Goal: Task Accomplishment & Management: Use online tool/utility

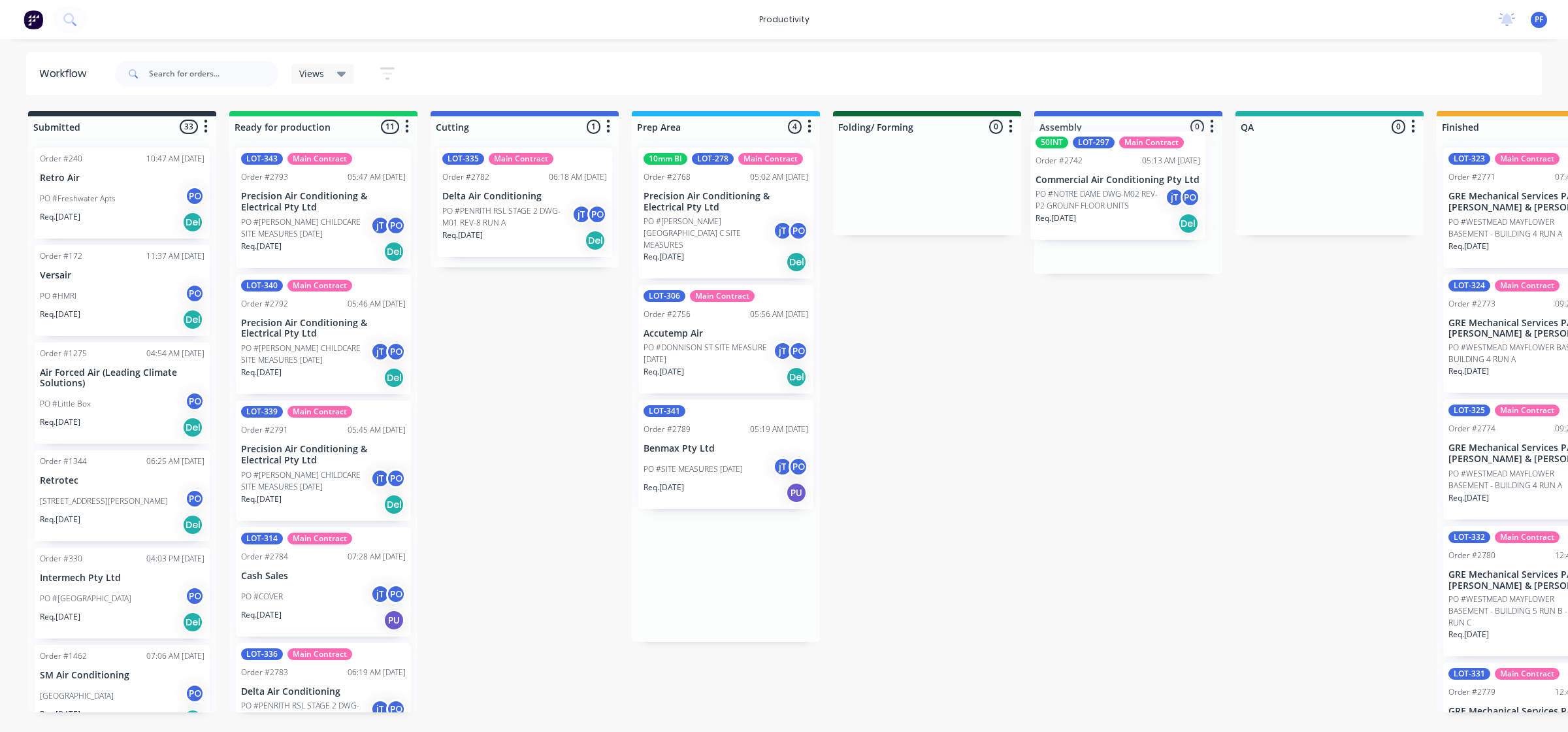
drag, startPoint x: 701, startPoint y: 448, endPoint x: 1096, endPoint y: 185, distance: 474.5
click at [1100, 185] on div "Submitted 33 Order #240 10:47 AM [DATE] Retro Air PO #Freshwater Apts PO Req. […" at bounding box center [1269, 412] width 2559 height 602
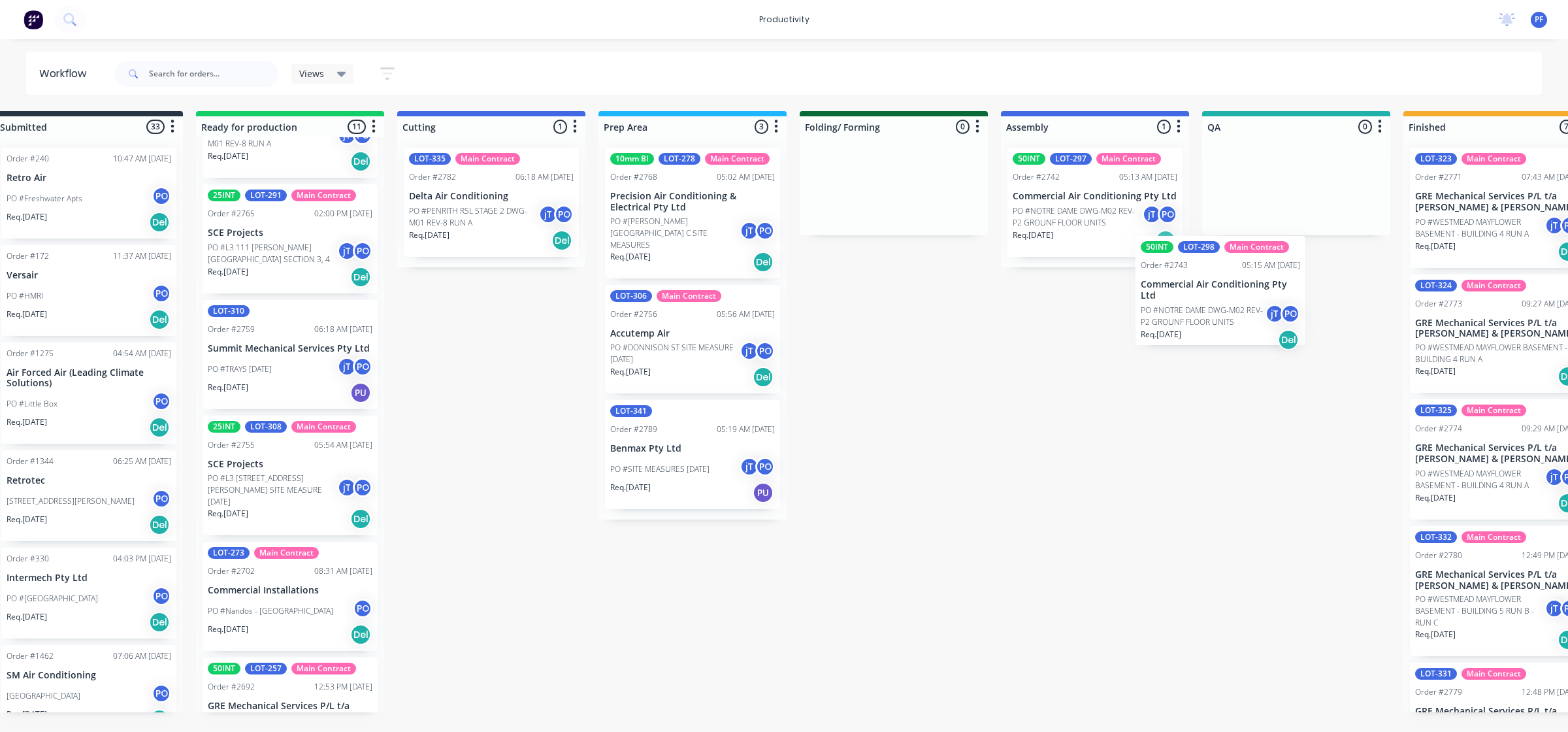
scroll to position [0, 37]
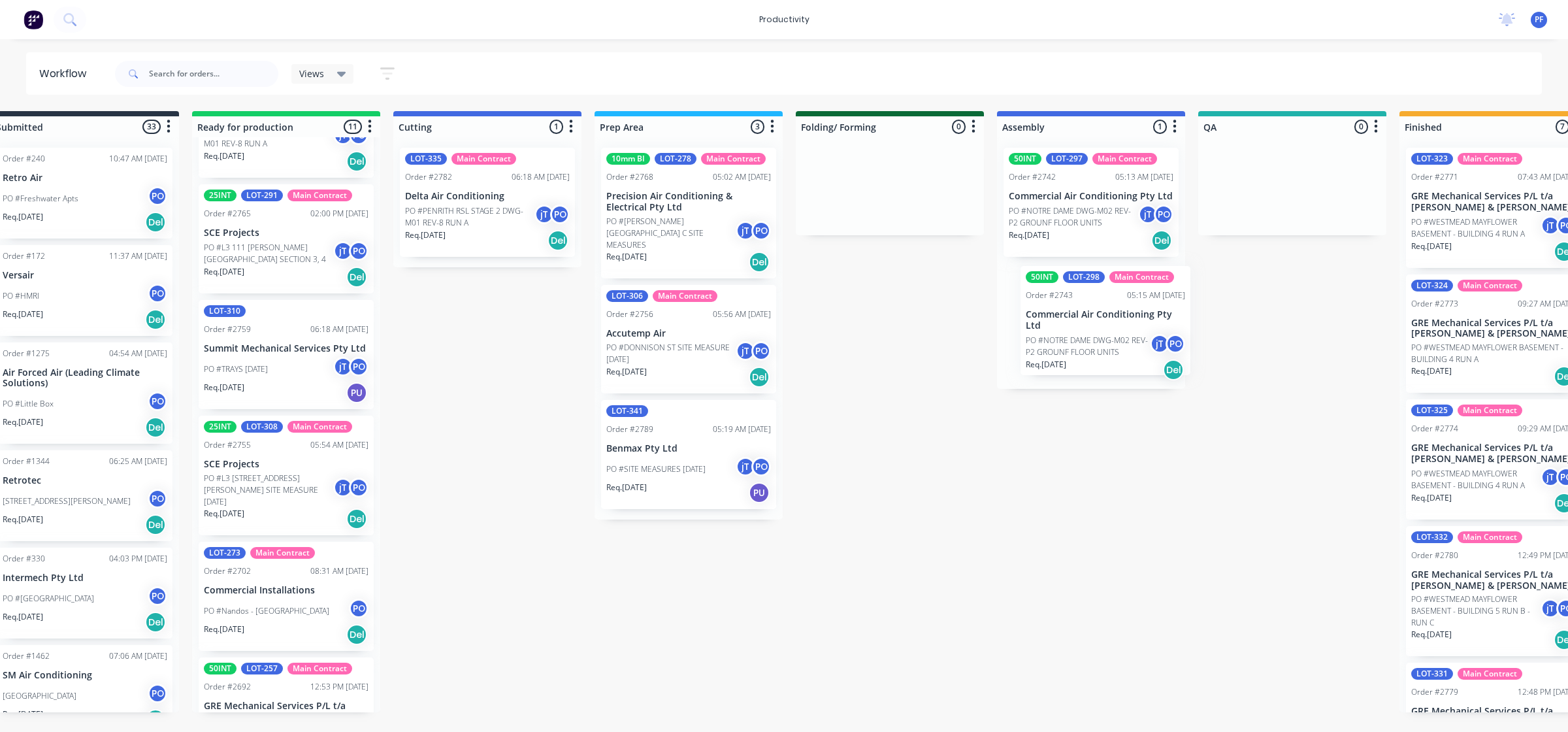
drag, startPoint x: 299, startPoint y: 611, endPoint x: 1091, endPoint y: 335, distance: 838.7
click at [1091, 336] on div "Submitted 33 Order #240 10:47 AM [DATE] Retro Air PO #Freshwater Apts PO Req. […" at bounding box center [1232, 412] width 2559 height 602
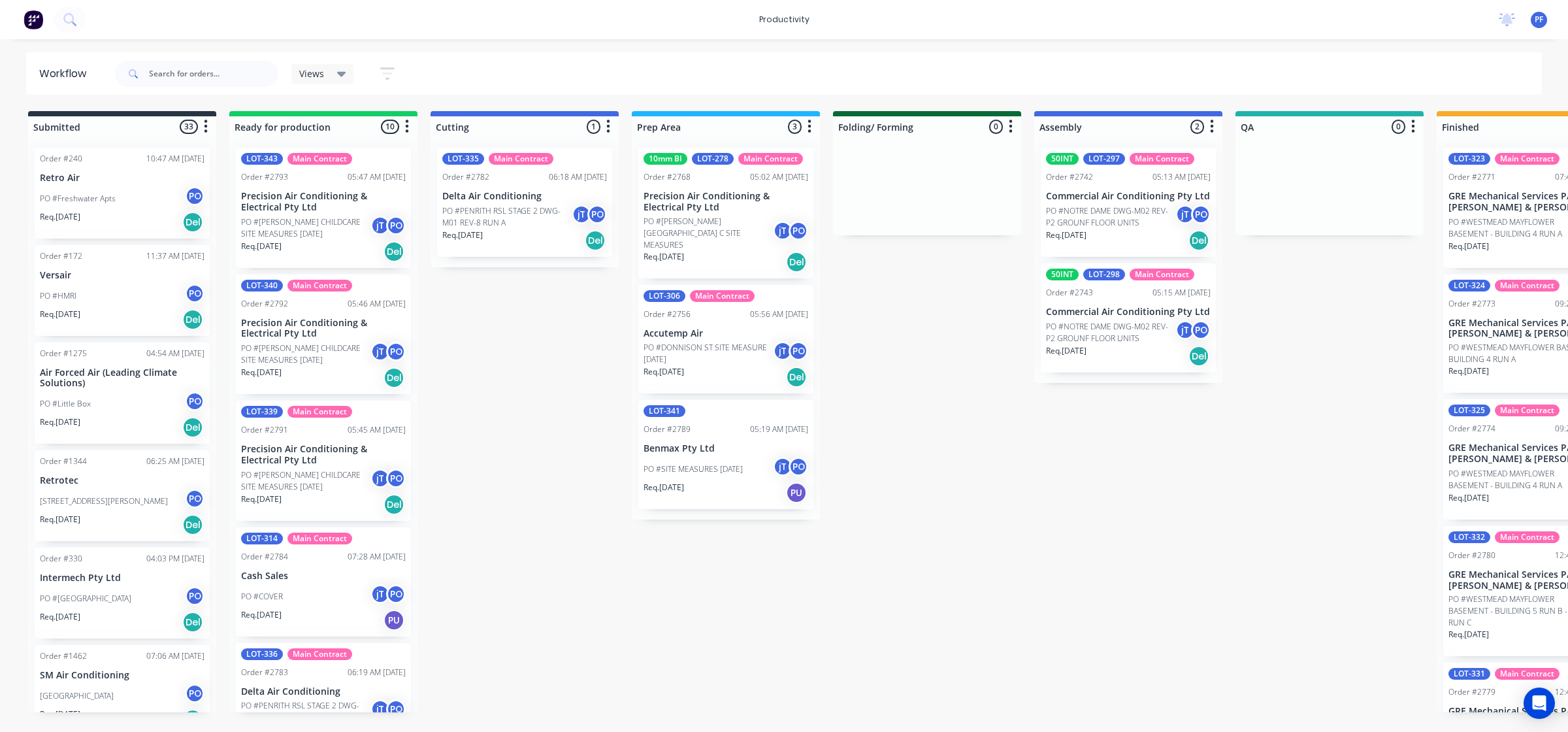
click at [1080, 186] on div "50INT LOT-297 Main Contract Order #2742 05:13 AM 02/09/25 Commercial Air Condit…" at bounding box center [1129, 202] width 175 height 109
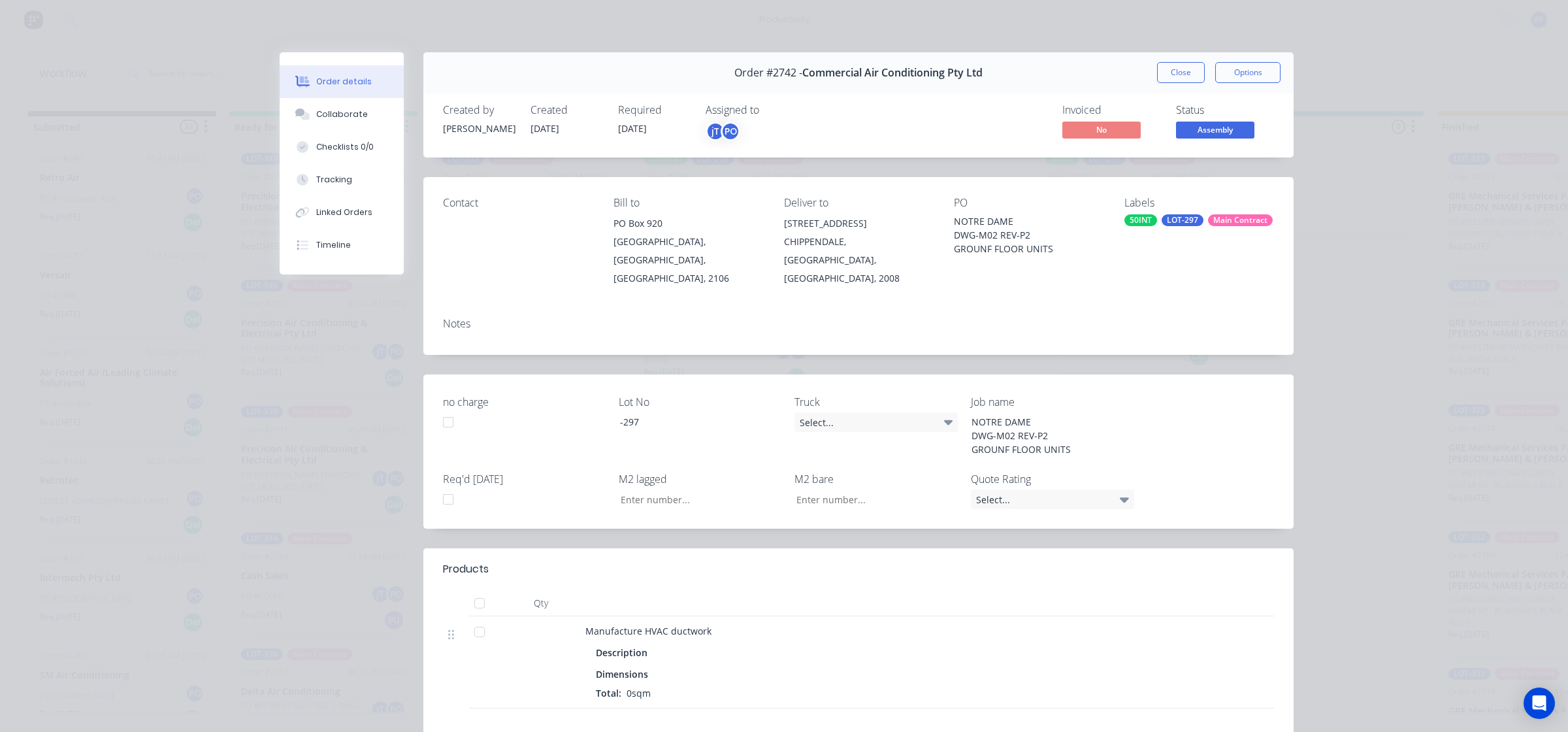
click at [1180, 220] on div "LOT-297" at bounding box center [1183, 221] width 42 height 12
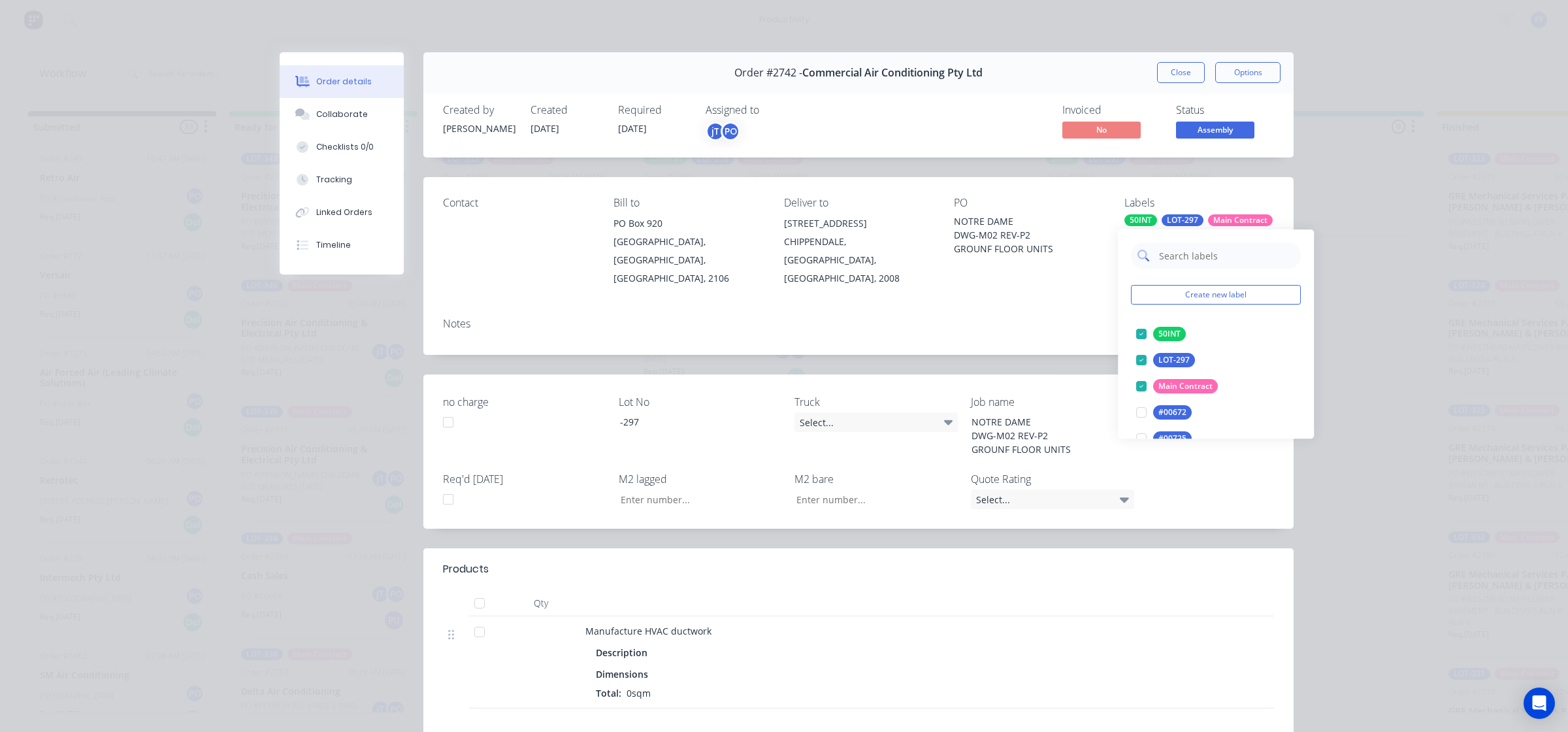
click at [1212, 259] on input "text" at bounding box center [1226, 256] width 136 height 26
type input "cage 27"
click at [1139, 335] on div at bounding box center [1142, 334] width 26 height 26
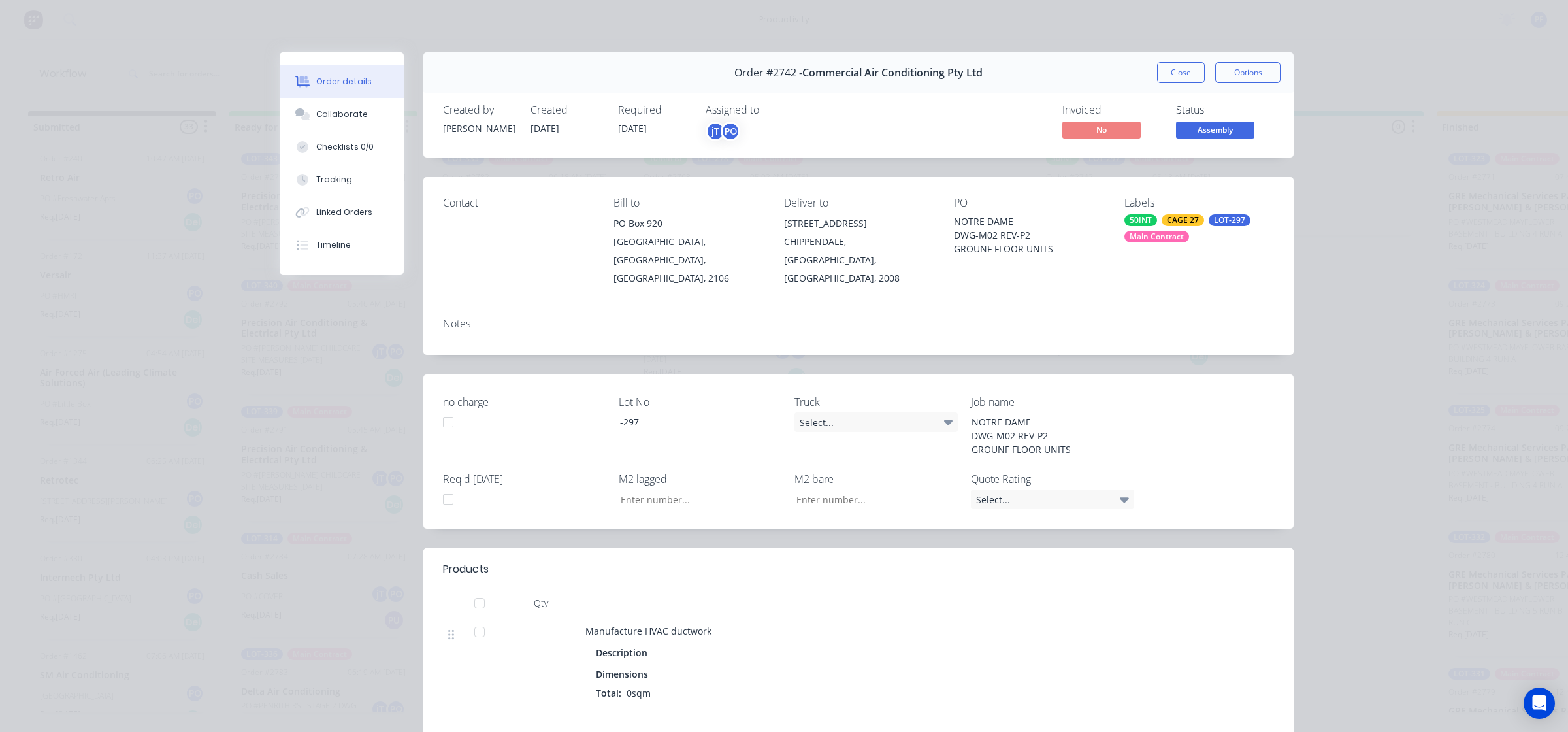
drag, startPoint x: 1073, startPoint y: 309, endPoint x: 1079, endPoint y: 302, distance: 9.2
click at [1073, 318] on div "Notes" at bounding box center [859, 324] width 831 height 12
drag, startPoint x: 1156, startPoint y: 80, endPoint x: 1161, endPoint y: 73, distance: 8.6
click at [1157, 77] on button "Close" at bounding box center [1181, 72] width 48 height 21
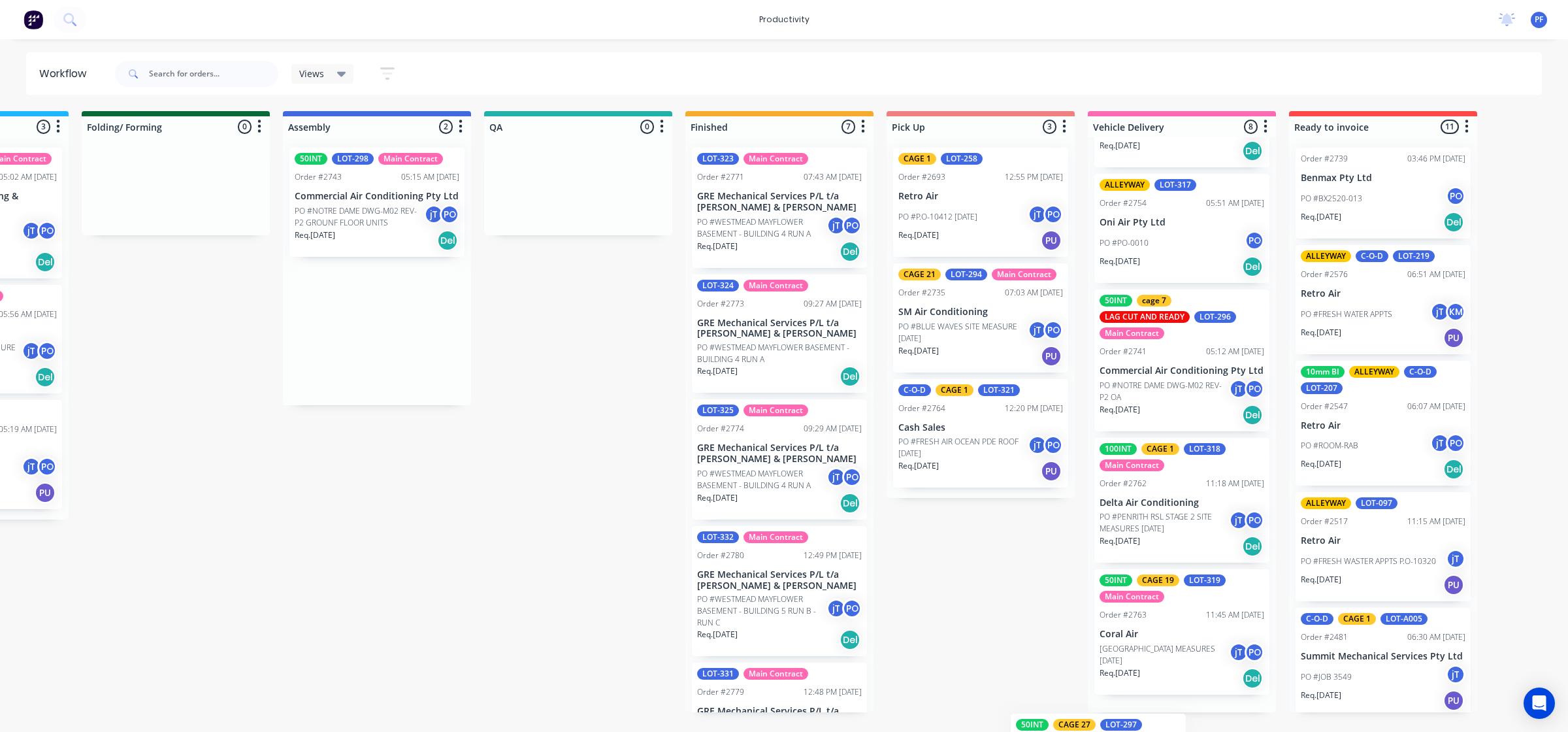
scroll to position [628, 0]
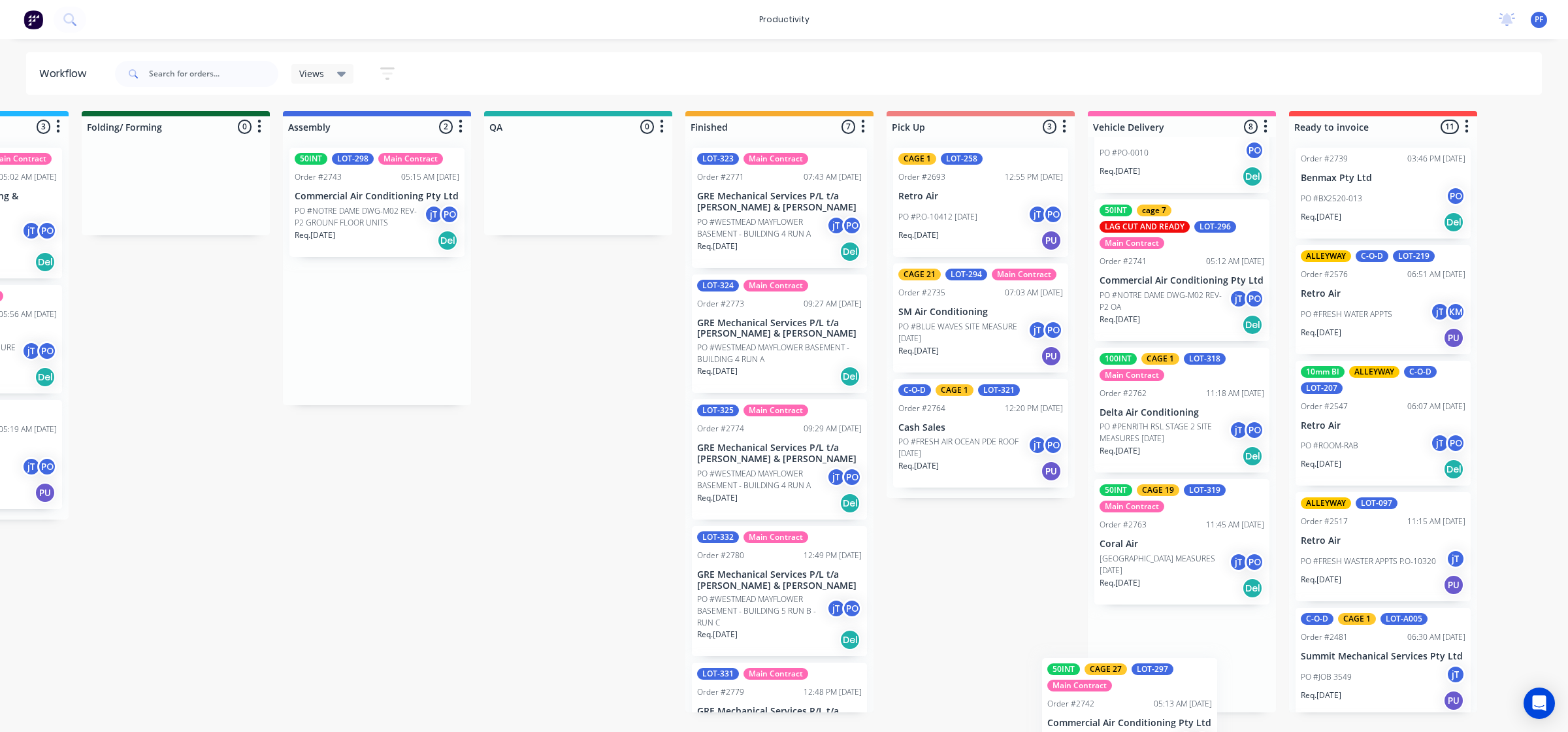
drag, startPoint x: 1090, startPoint y: 199, endPoint x: 1098, endPoint y: 705, distance: 506.1
click at [1098, 705] on div "Submitted 33 Order #240 10:47 AM 24/09/24 Retro Air PO #Freshwater Apts PO Req.…" at bounding box center [517, 412] width 2559 height 602
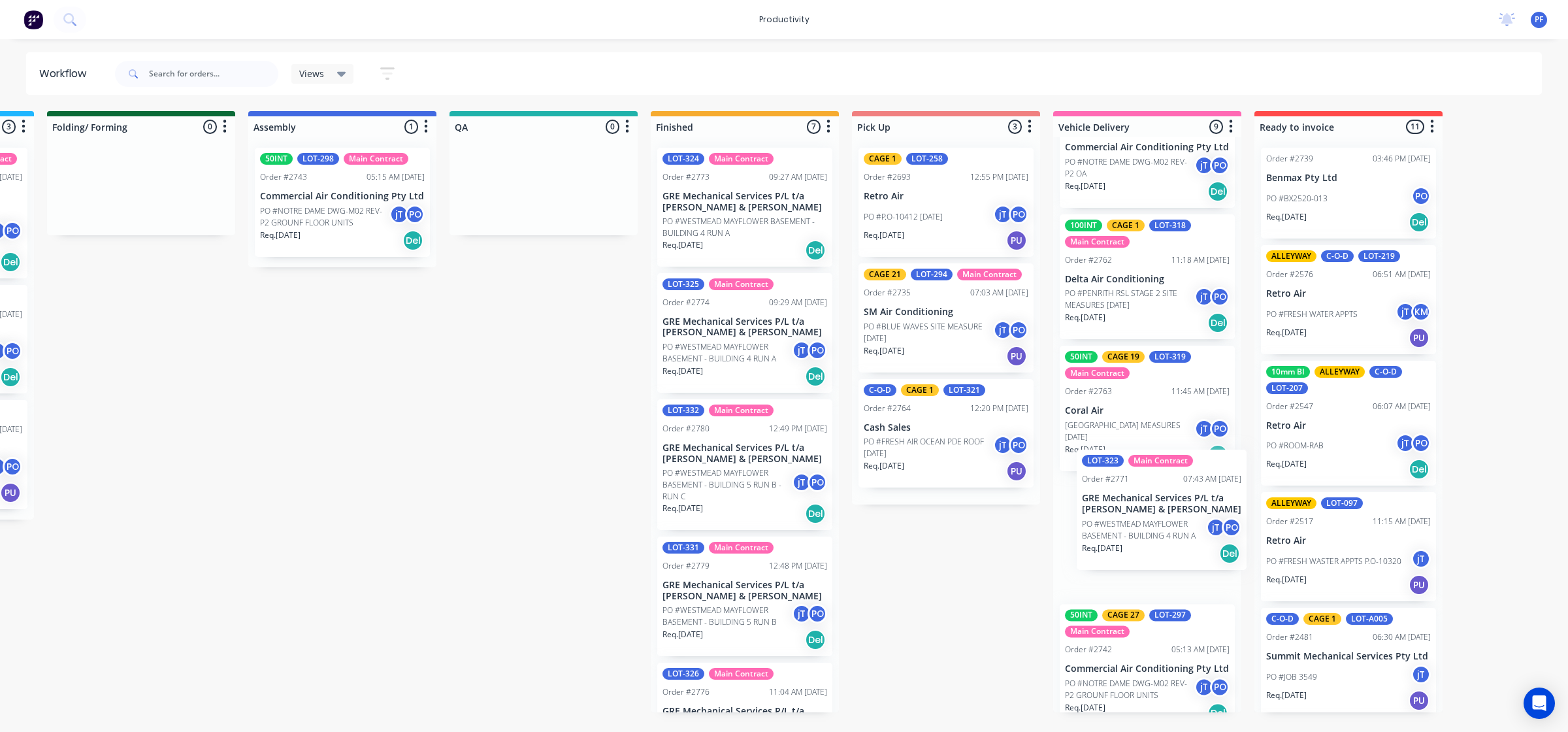
scroll to position [0, 789]
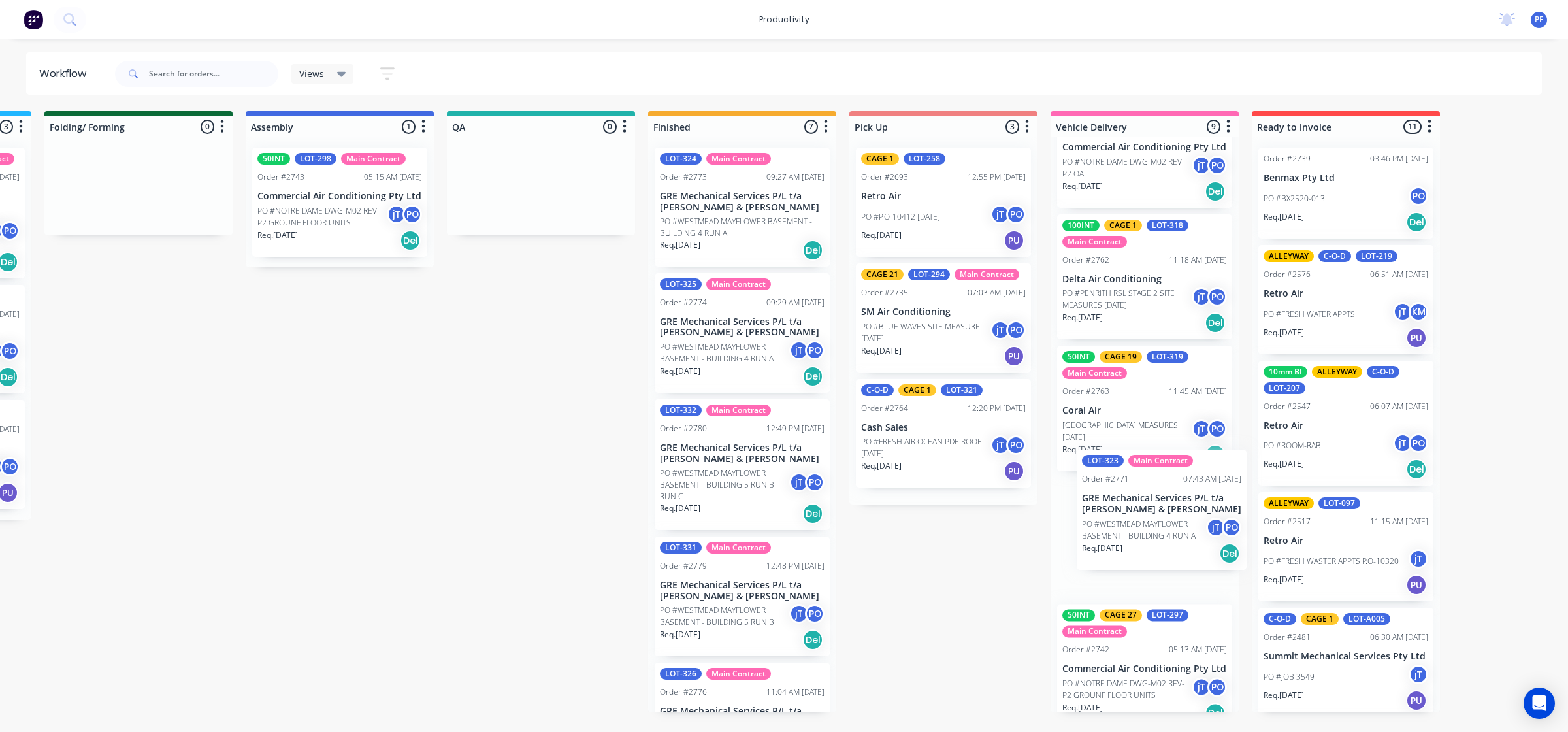
drag, startPoint x: 766, startPoint y: 217, endPoint x: 1145, endPoint y: 528, distance: 490.3
click at [1145, 528] on div "Submitted 33 Order #240 10:47 AM 24/09/24 Retro Air PO #Freshwater Apts PO Req.…" at bounding box center [480, 412] width 2559 height 602
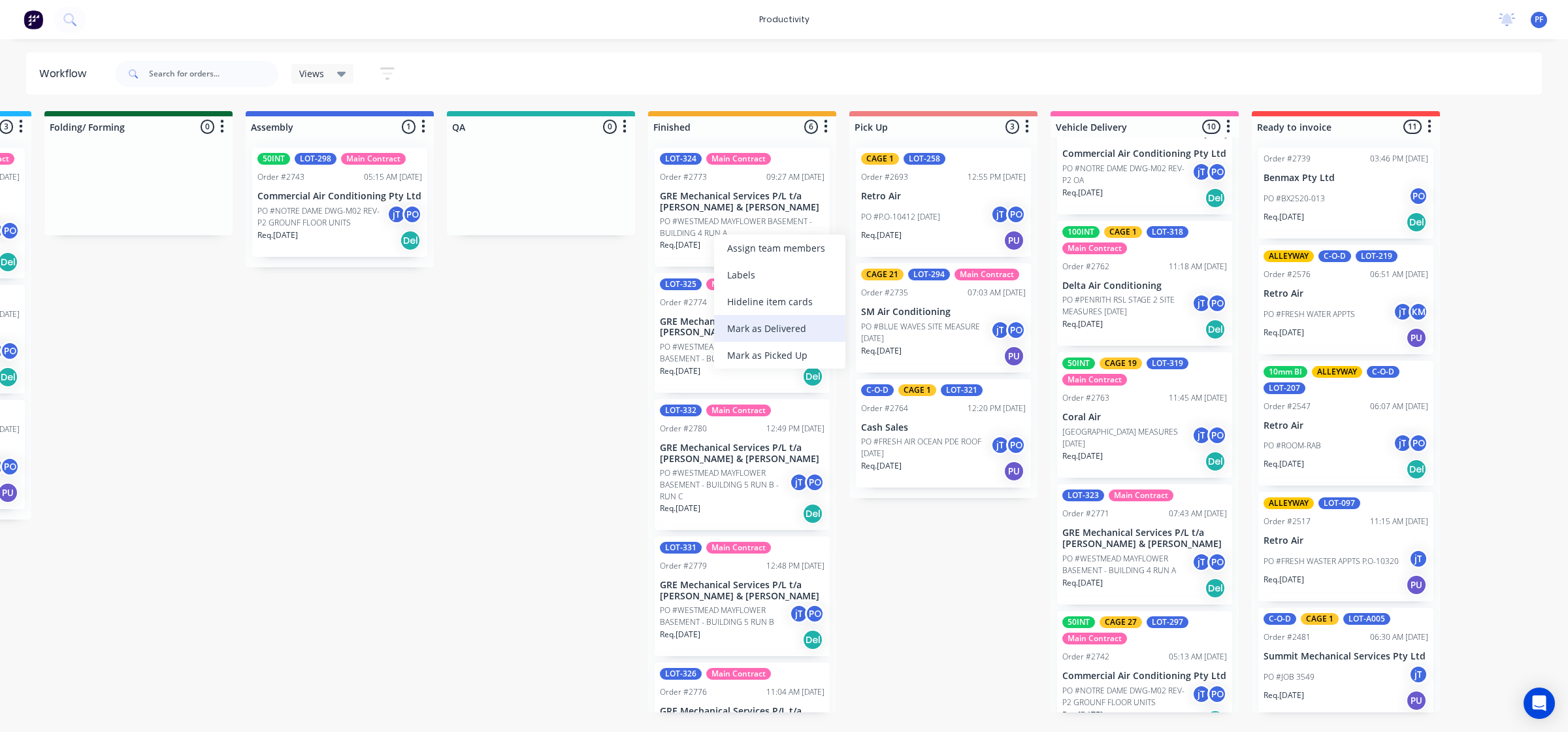
click at [768, 330] on div "Mark as Delivered" at bounding box center [780, 328] width 131 height 27
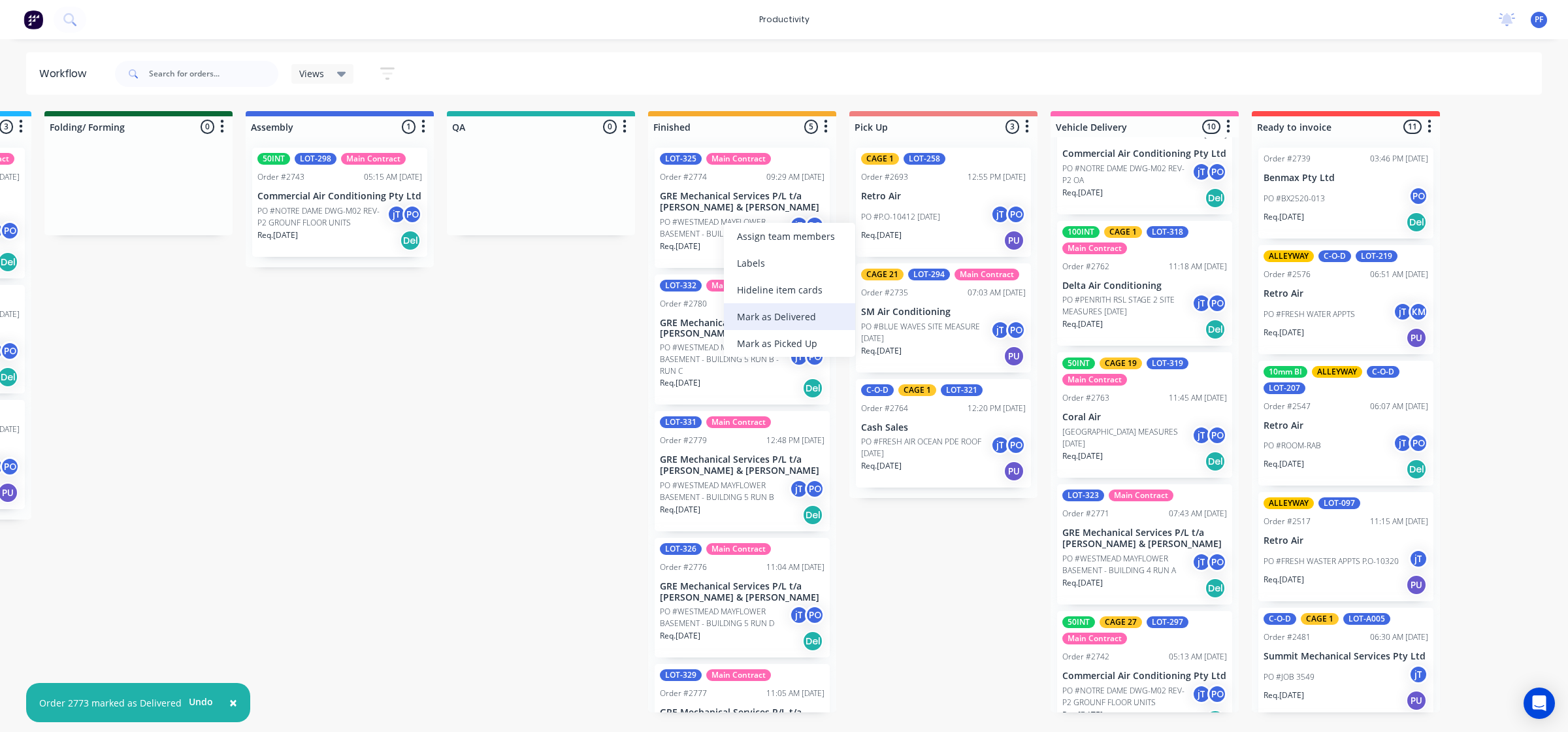
click at [772, 319] on div "Mark as Delivered" at bounding box center [789, 316] width 131 height 27
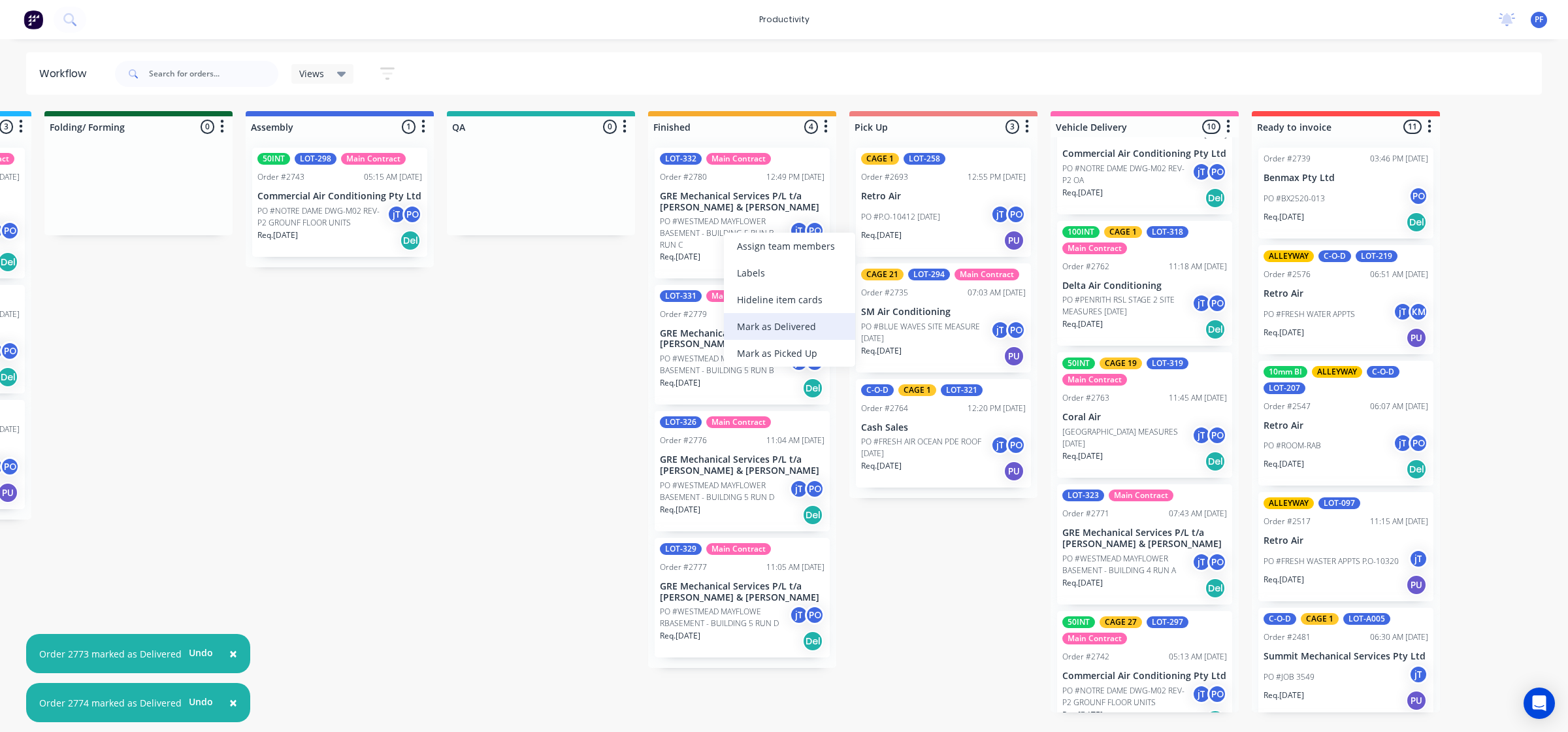
drag, startPoint x: 778, startPoint y: 331, endPoint x: 739, endPoint y: 255, distance: 85.4
click at [778, 330] on div "Mark as Delivered" at bounding box center [789, 326] width 131 height 27
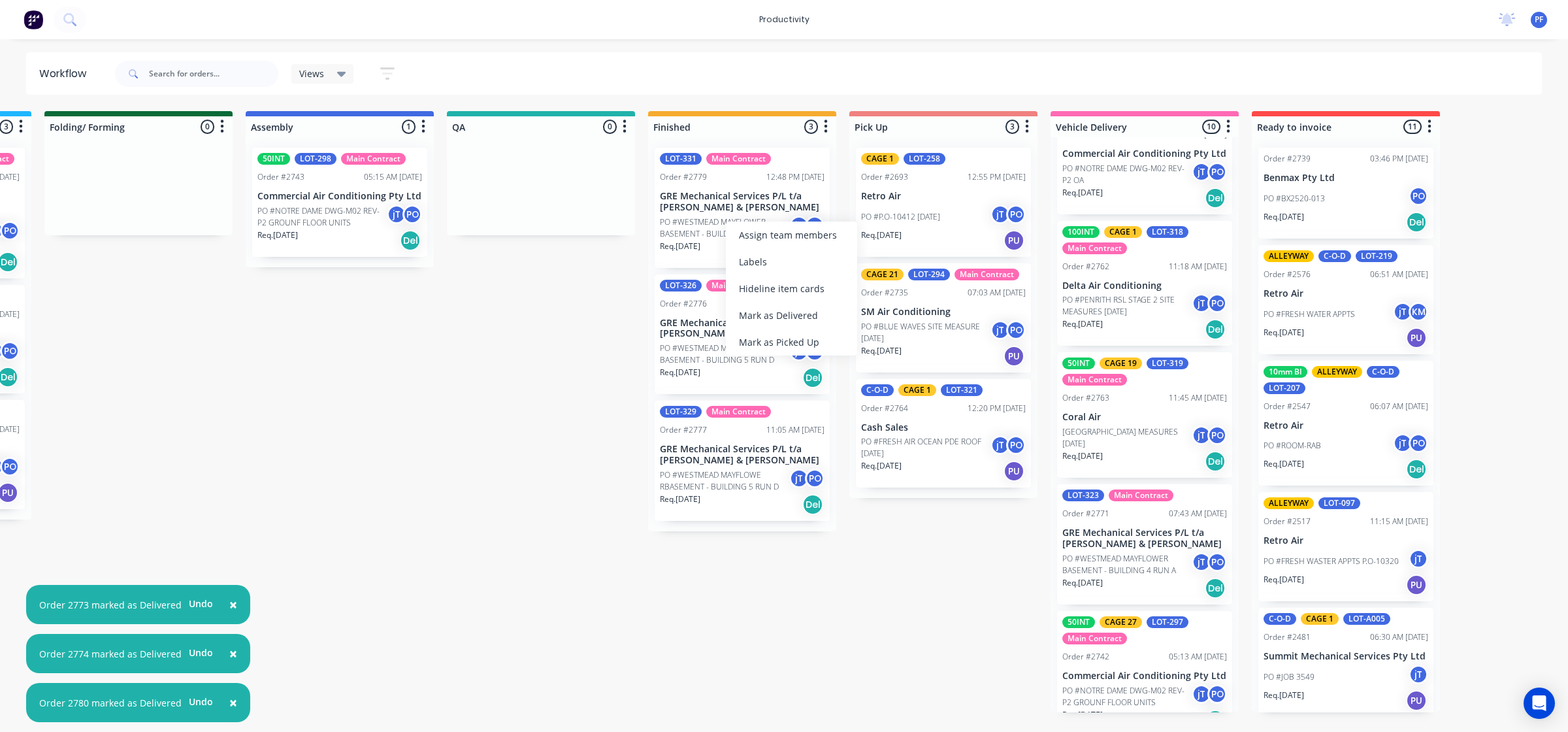
click at [781, 306] on div "Mark as Delivered" at bounding box center [791, 315] width 131 height 27
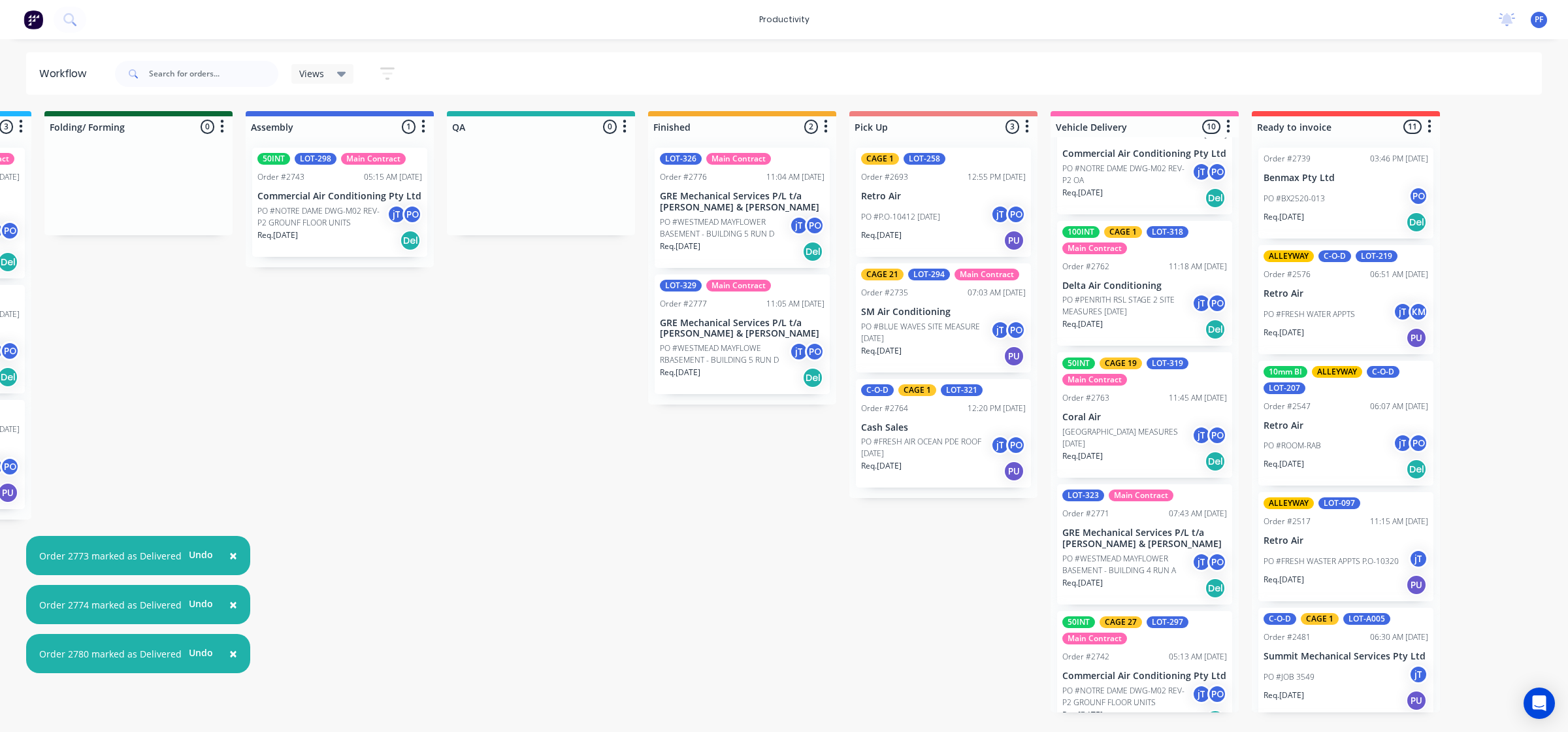
drag, startPoint x: 727, startPoint y: 220, endPoint x: 745, endPoint y: 223, distance: 18.2
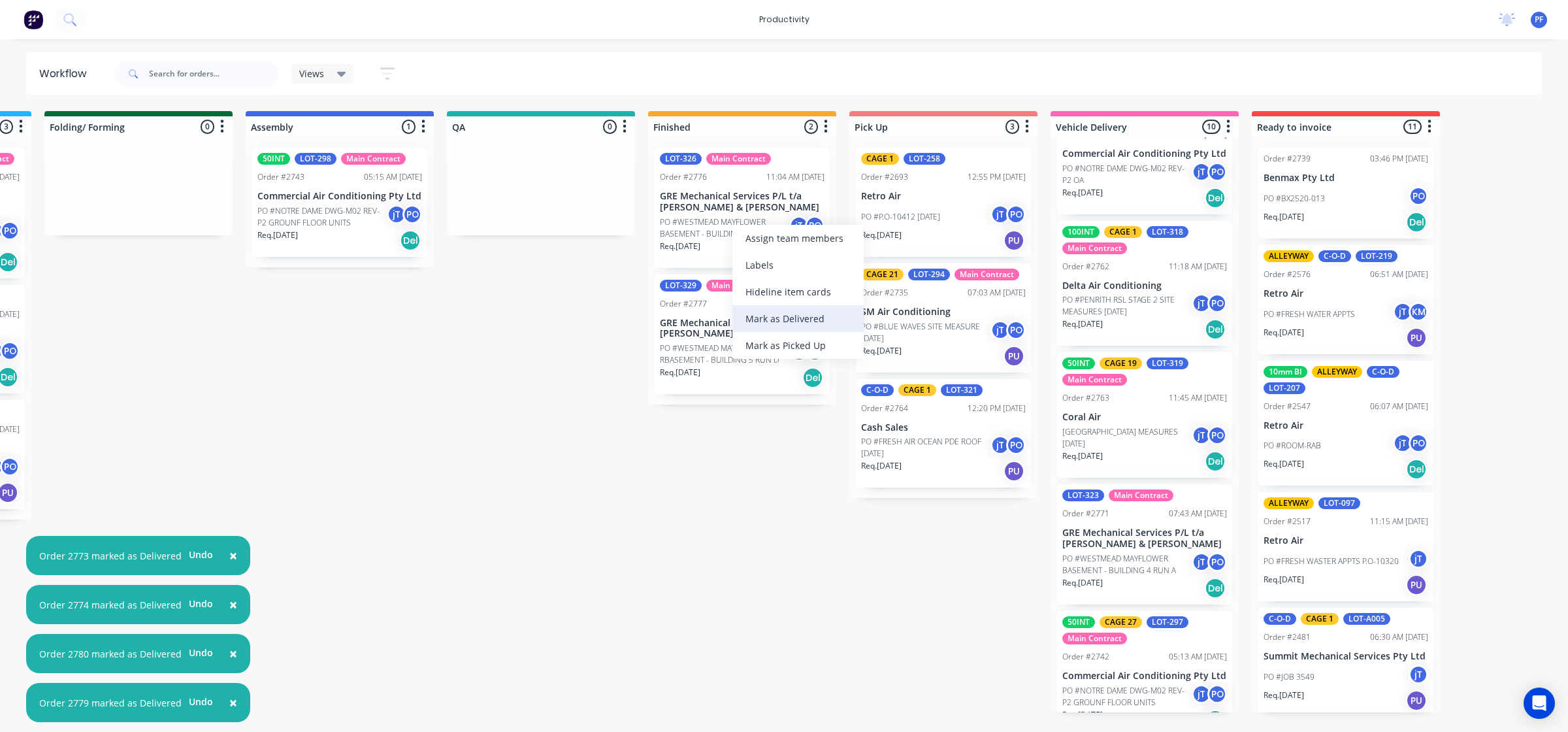
click at [782, 316] on div "Mark as Delivered" at bounding box center [798, 318] width 131 height 27
click at [789, 318] on div "Mark as Delivered" at bounding box center [799, 330] width 131 height 27
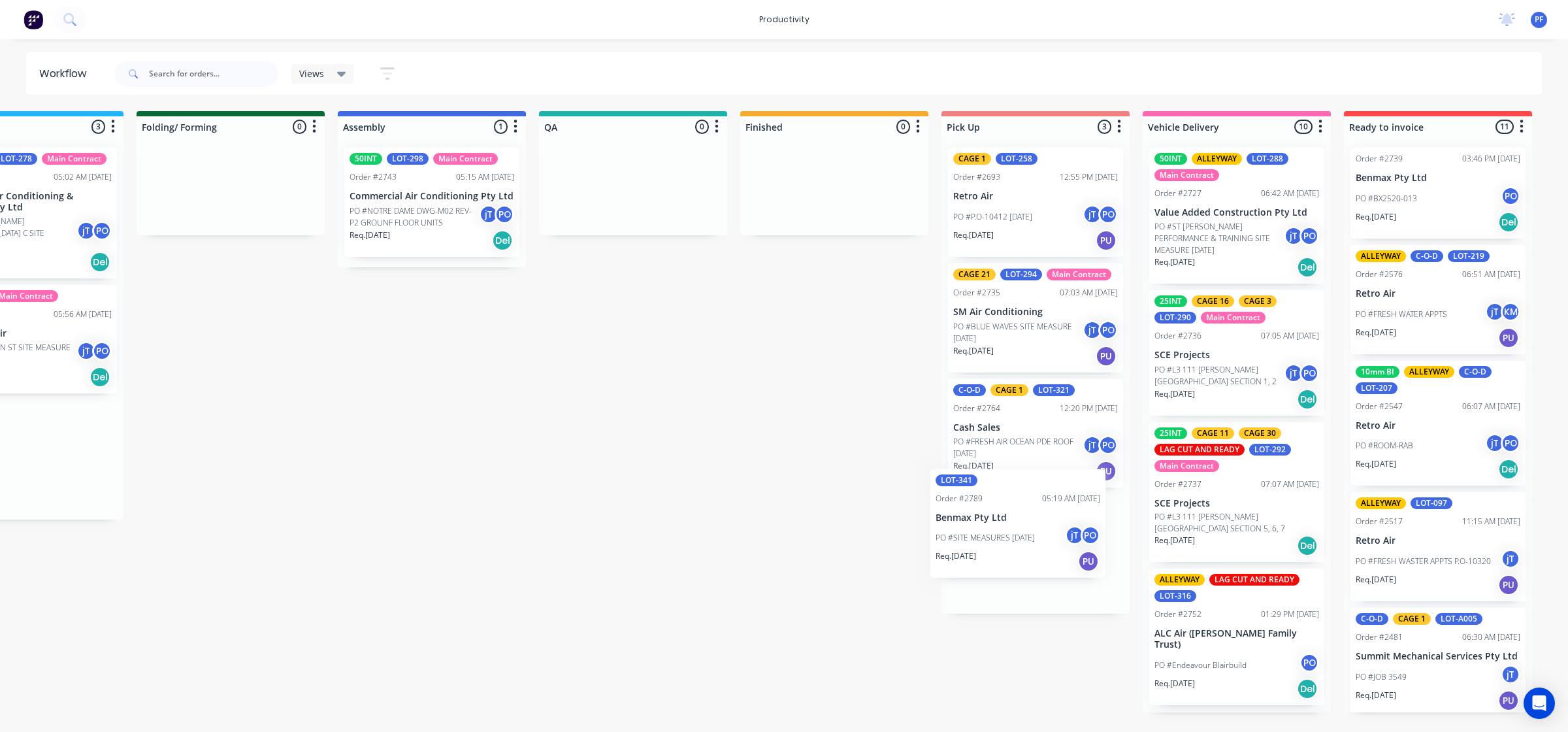
drag, startPoint x: 706, startPoint y: 475, endPoint x: 1009, endPoint y: 557, distance: 313.9
click at [1009, 557] on div "Submitted 33 Order #240 10:47 AM [DATE] Retro Air PO #Freshwater Apts PO Req. […" at bounding box center [572, 412] width 2559 height 602
click at [1040, 540] on div "CAGE 1 LOT-258 Order #2693 12:55 PM 25/08/25 Retro Air PO #P.O-10412 25-08-25 j…" at bounding box center [1035, 375] width 188 height 476
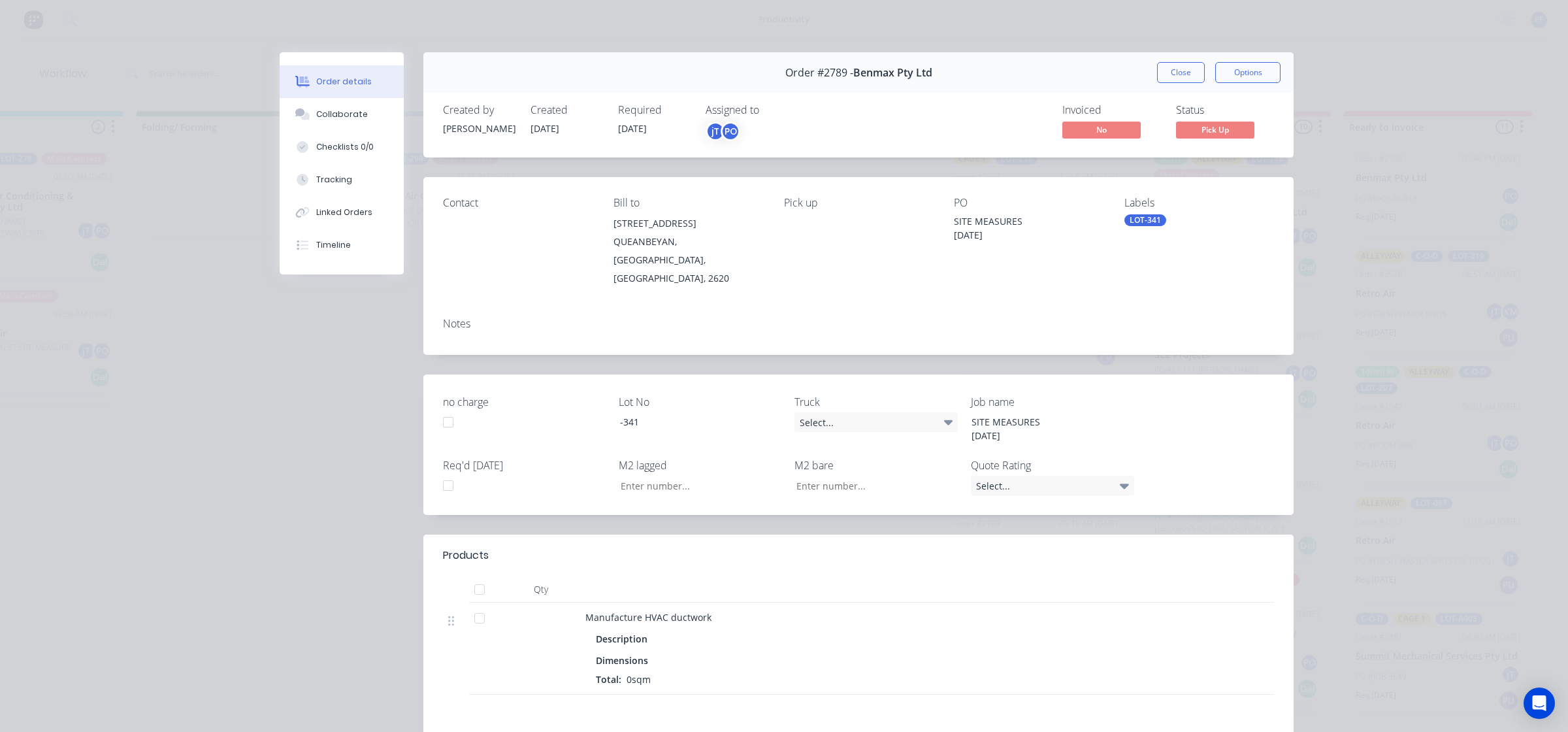
click at [1125, 203] on div "Labels" at bounding box center [1199, 203] width 149 height 12
click at [1137, 221] on div "LOT-341" at bounding box center [1145, 221] width 42 height 12
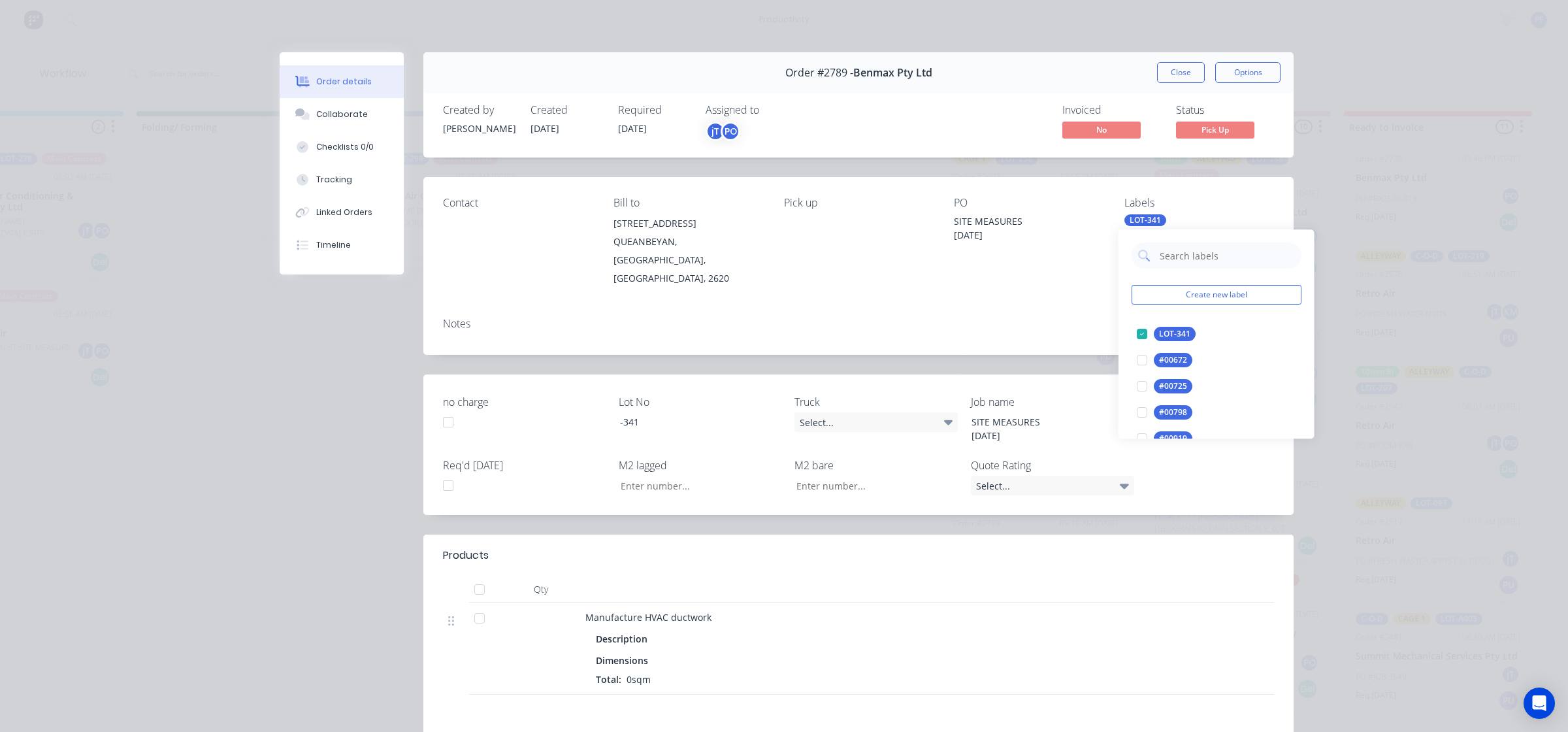
click at [1177, 265] on input "text" at bounding box center [1227, 256] width 136 height 26
type input "cage 1"
drag, startPoint x: 1137, startPoint y: 334, endPoint x: 1119, endPoint y: 331, distance: 18.2
click at [1137, 334] on div at bounding box center [1142, 334] width 26 height 26
click at [1028, 319] on div "Notes" at bounding box center [859, 331] width 871 height 48
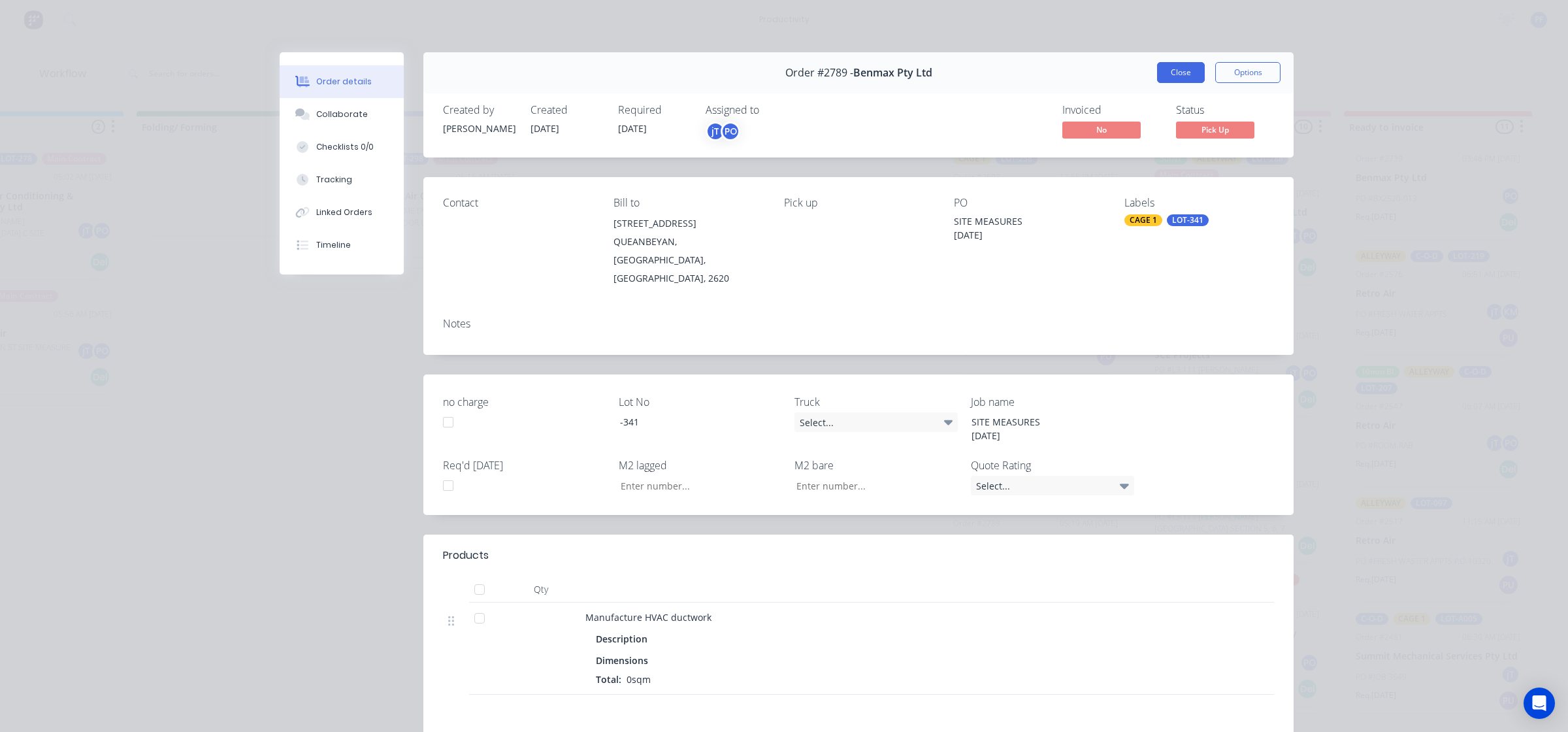
click at [1165, 76] on button "Close" at bounding box center [1181, 72] width 48 height 21
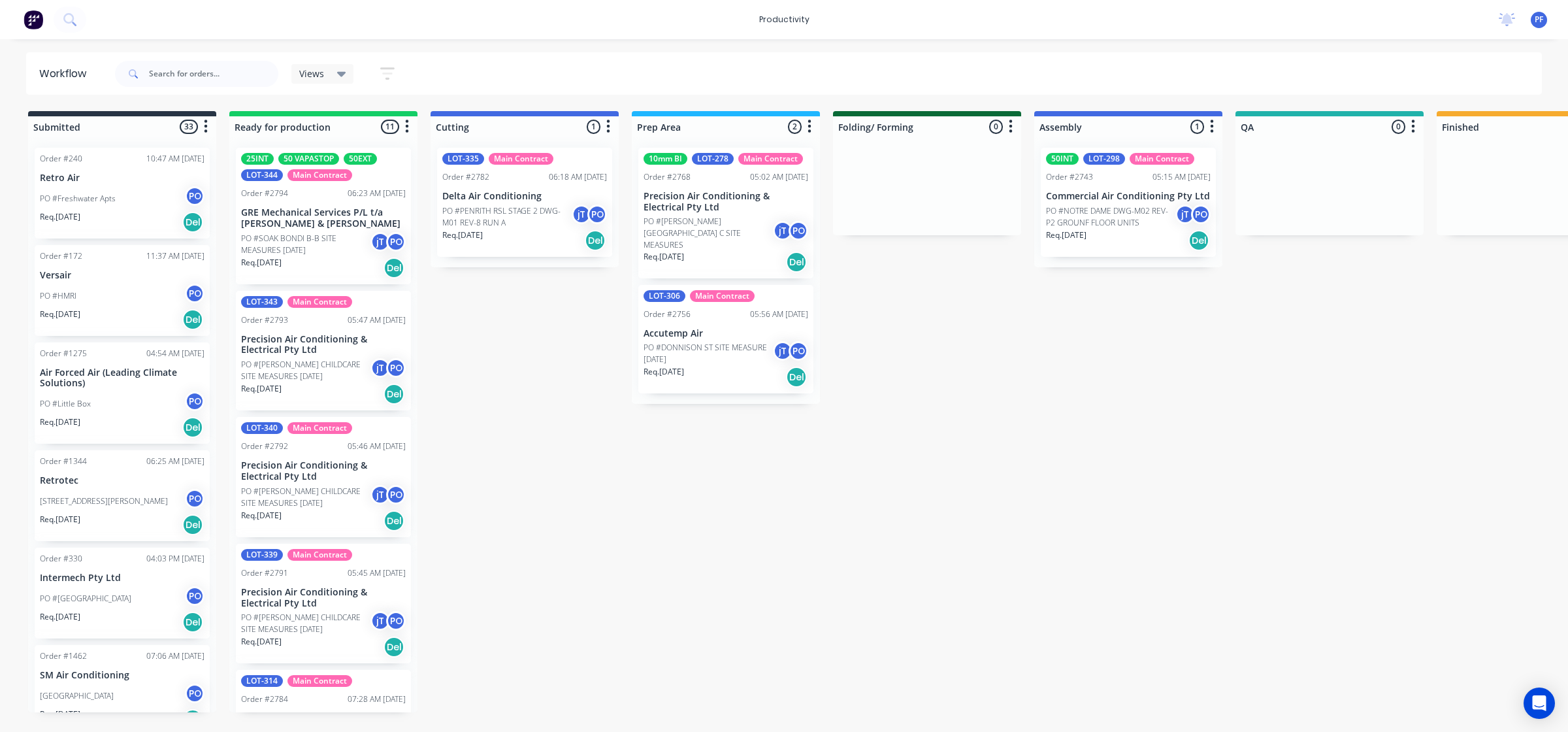
click at [1167, 216] on p "PO #NOTRE DAME DWG-M02 REV-P2 GROUNF FLOOR UNITS" at bounding box center [1111, 216] width 130 height 23
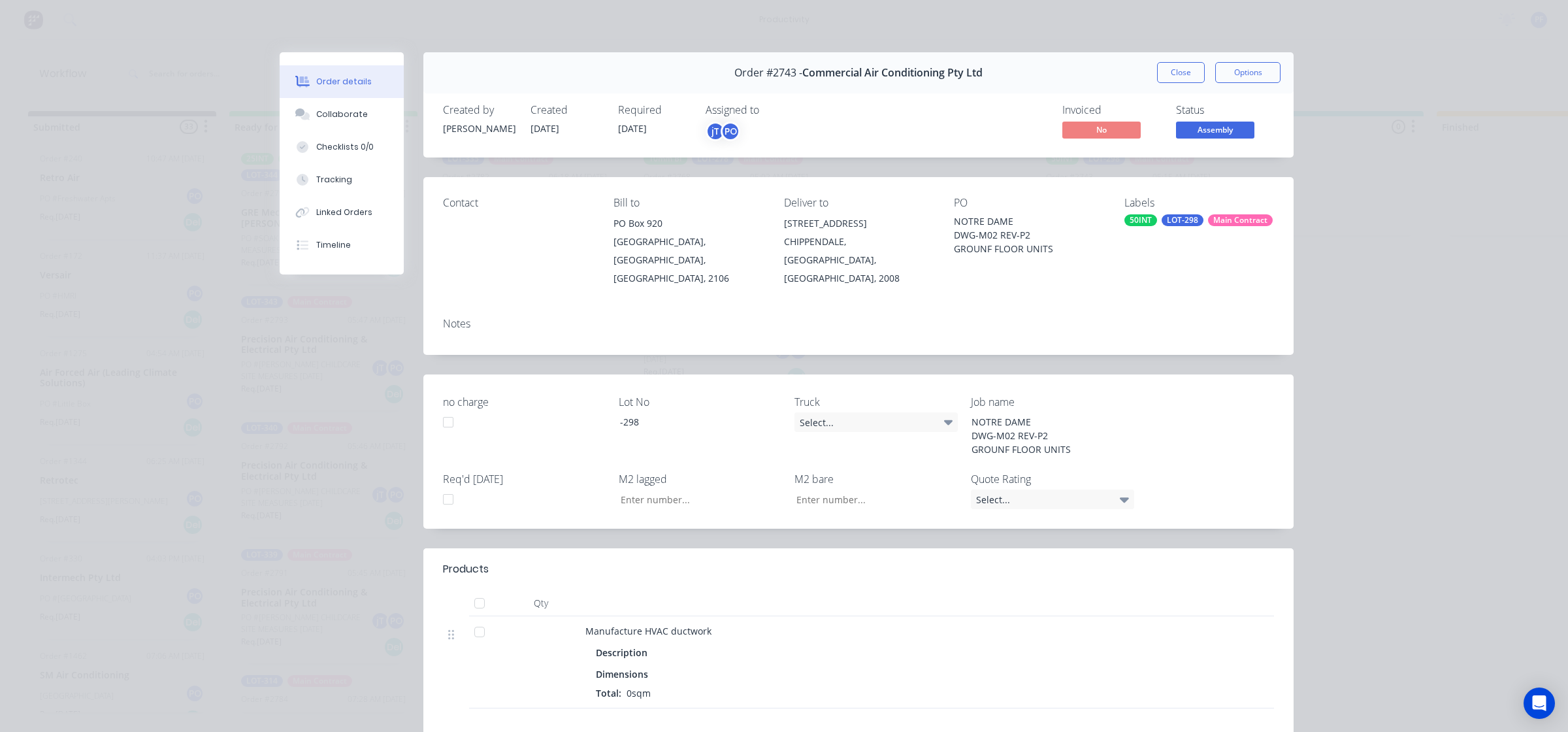
click at [1132, 218] on div "50INT" at bounding box center [1141, 221] width 33 height 12
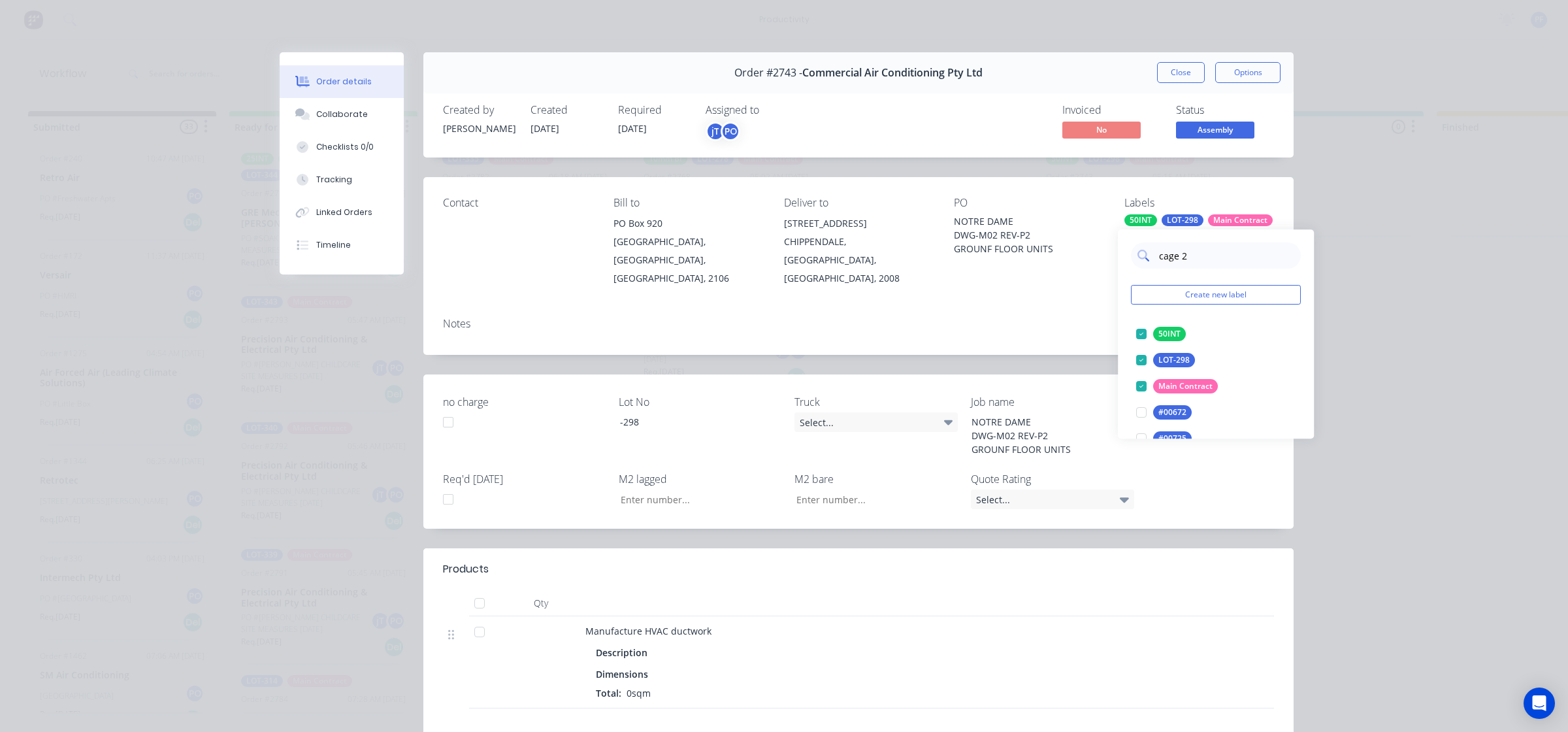
type input "cage 25"
drag, startPoint x: 1135, startPoint y: 329, endPoint x: 1028, endPoint y: 311, distance: 108.5
click at [1135, 329] on div at bounding box center [1142, 334] width 26 height 26
click at [1011, 318] on div "Notes" at bounding box center [859, 324] width 831 height 12
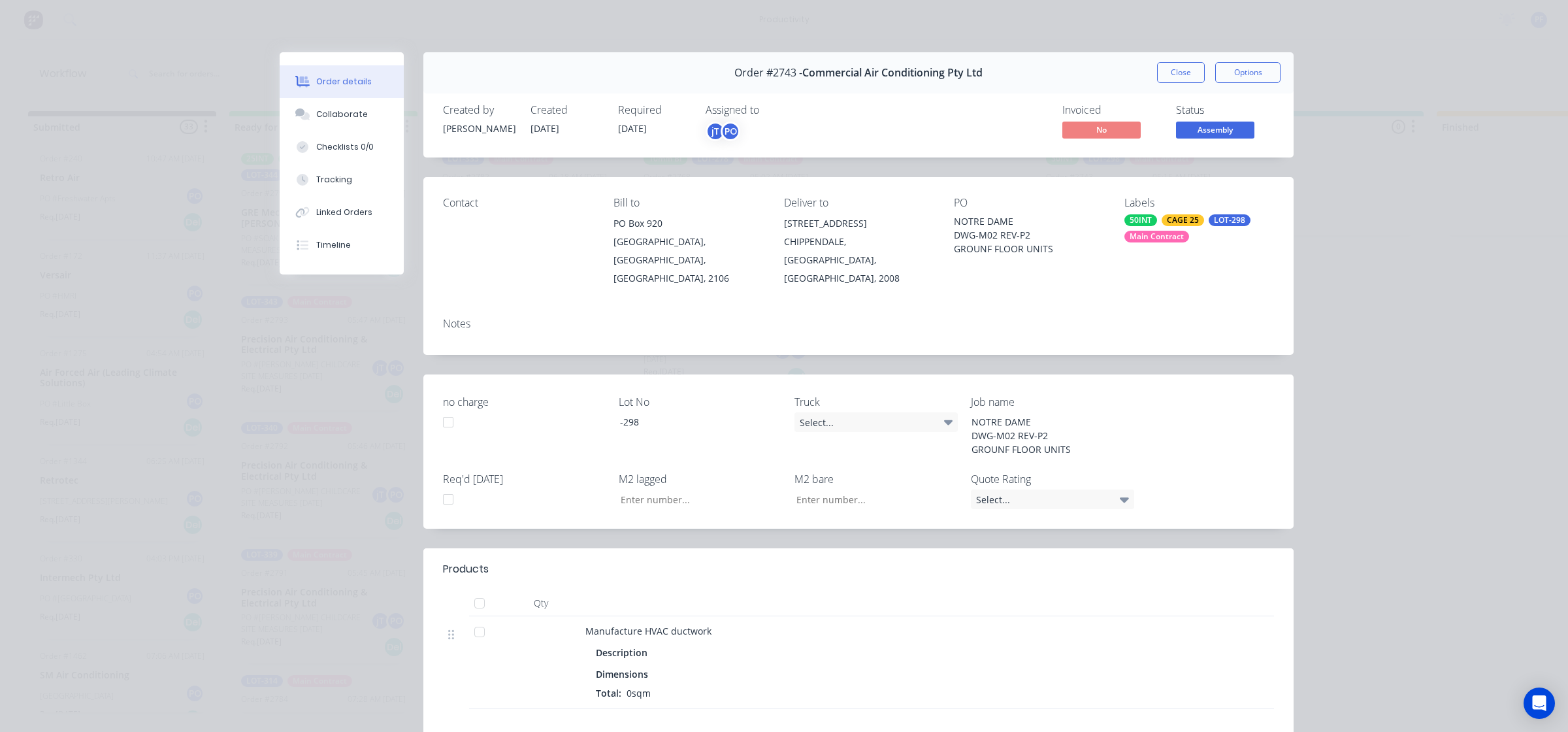
click at [1181, 73] on button "Close" at bounding box center [1181, 72] width 48 height 21
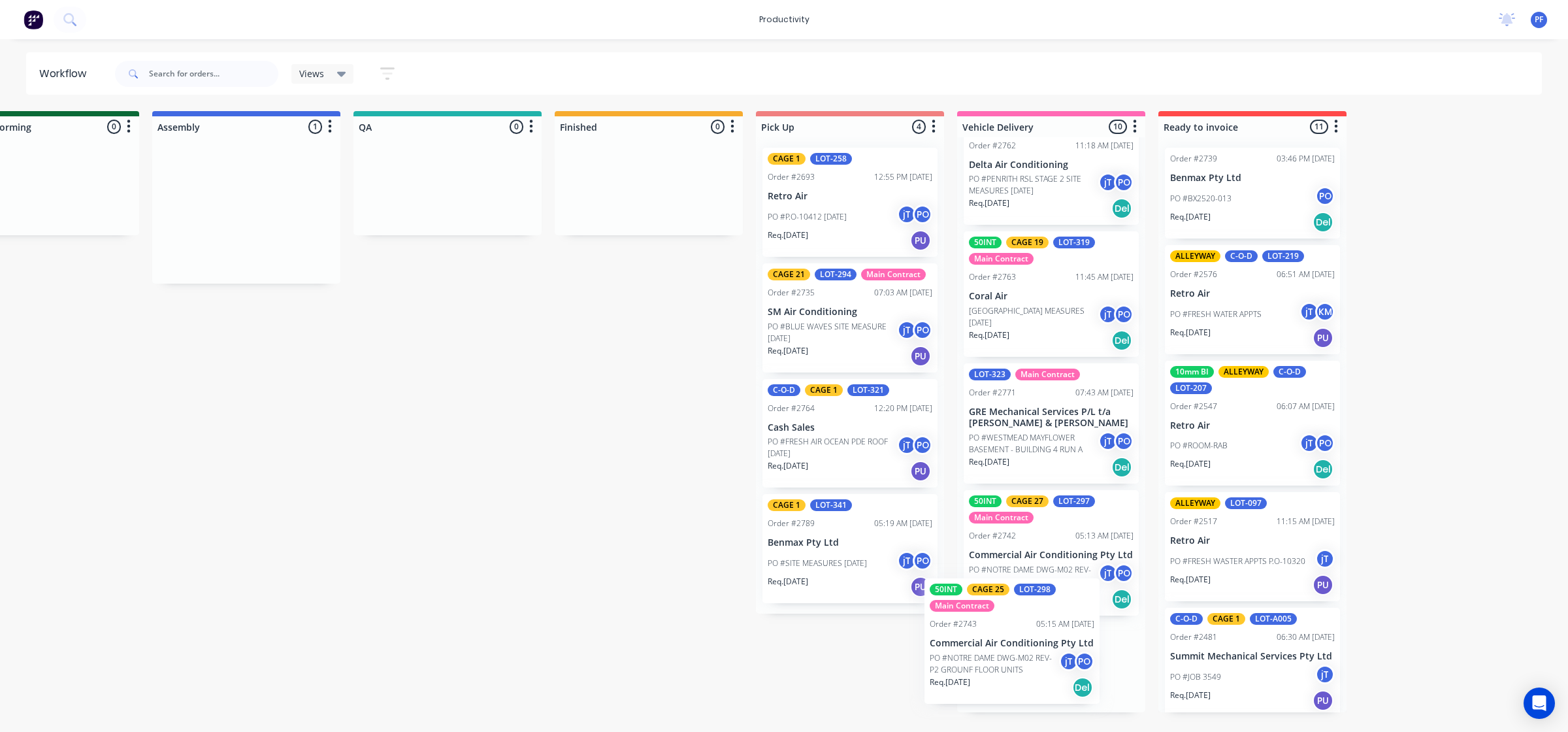
scroll to position [881, 0]
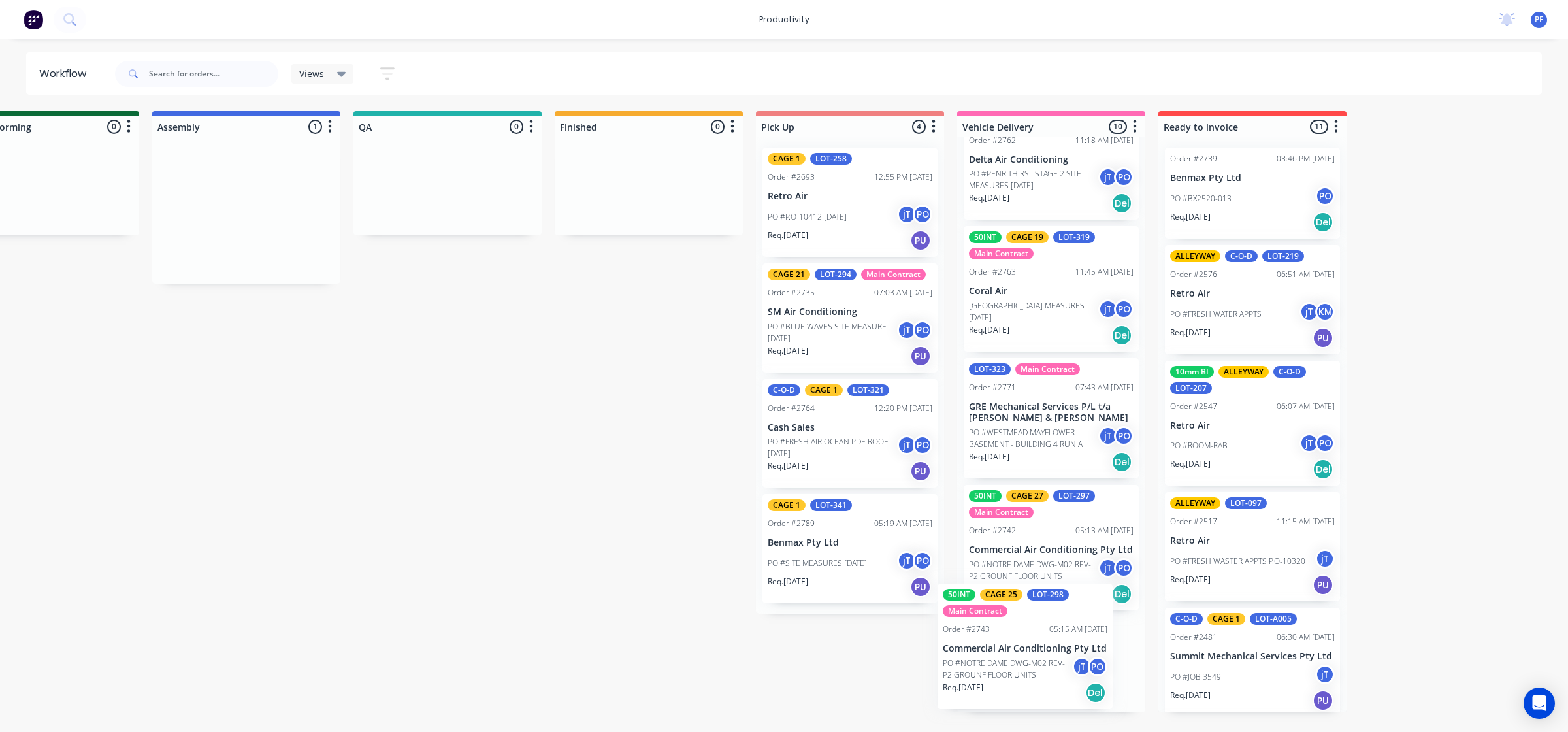
drag, startPoint x: 1125, startPoint y: 247, endPoint x: 988, endPoint y: 695, distance: 468.5
click at [998, 681] on div "Submitted 33 Order #240 10:47 AM [DATE] Retro Air PO #Freshwater Apts PO Req. […" at bounding box center [387, 412] width 2559 height 602
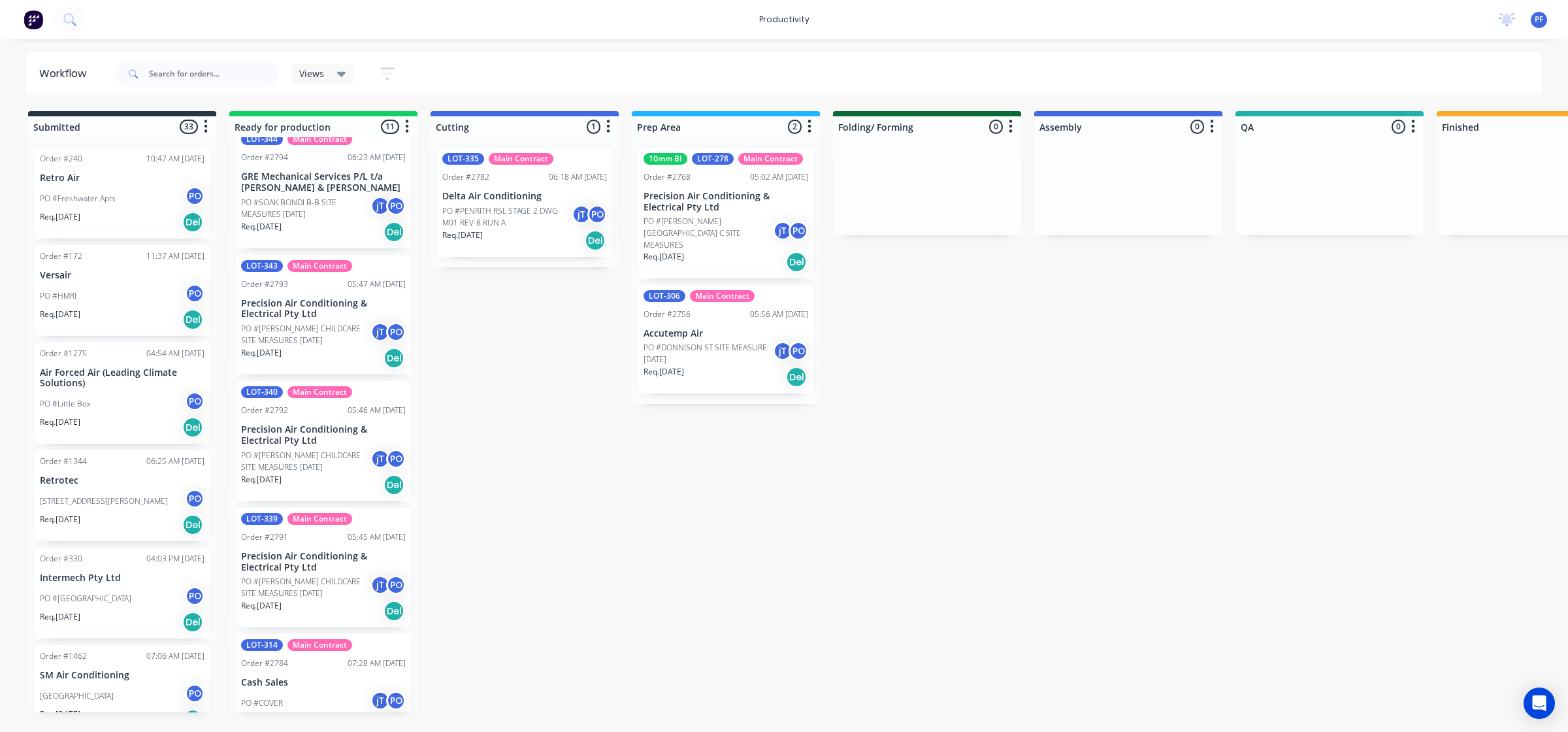
scroll to position [33, 0]
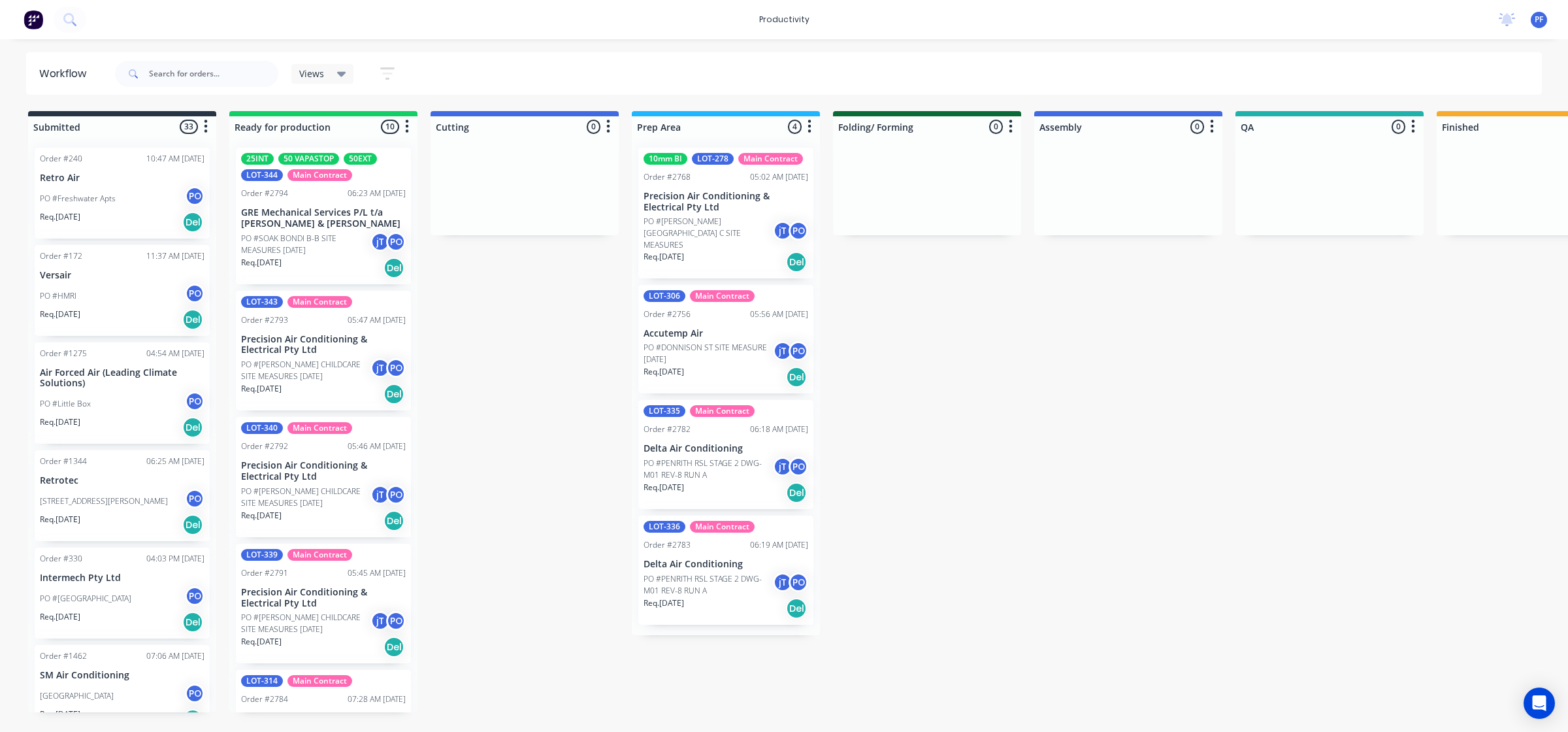
scroll to position [0, 65]
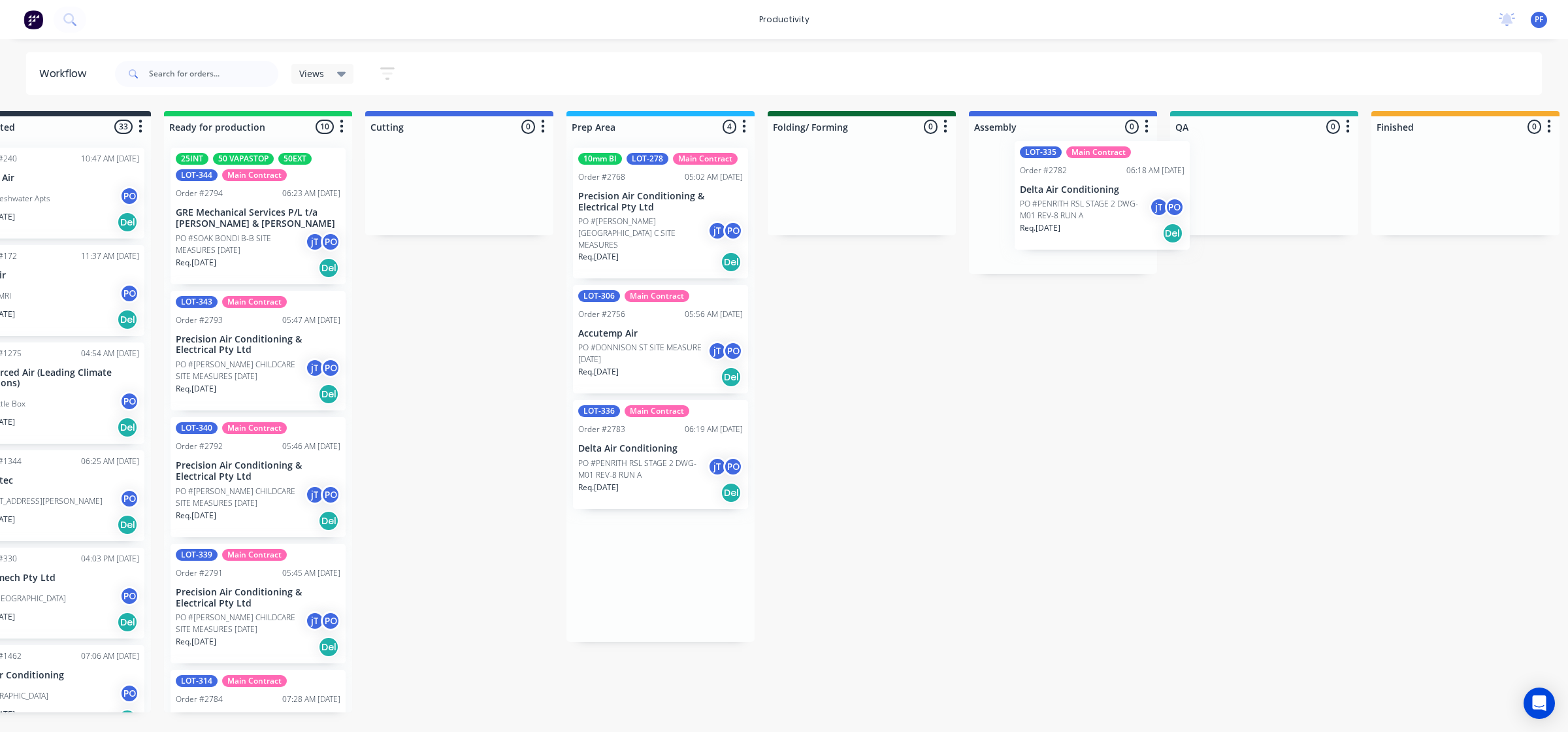
drag, startPoint x: 646, startPoint y: 465, endPoint x: 998, endPoint y: 276, distance: 399.5
click at [1076, 210] on div "Submitted 33 Order #240 10:47 AM [DATE] Retro Air PO #Freshwater Apts PO Req. […" at bounding box center [1203, 412] width 2559 height 602
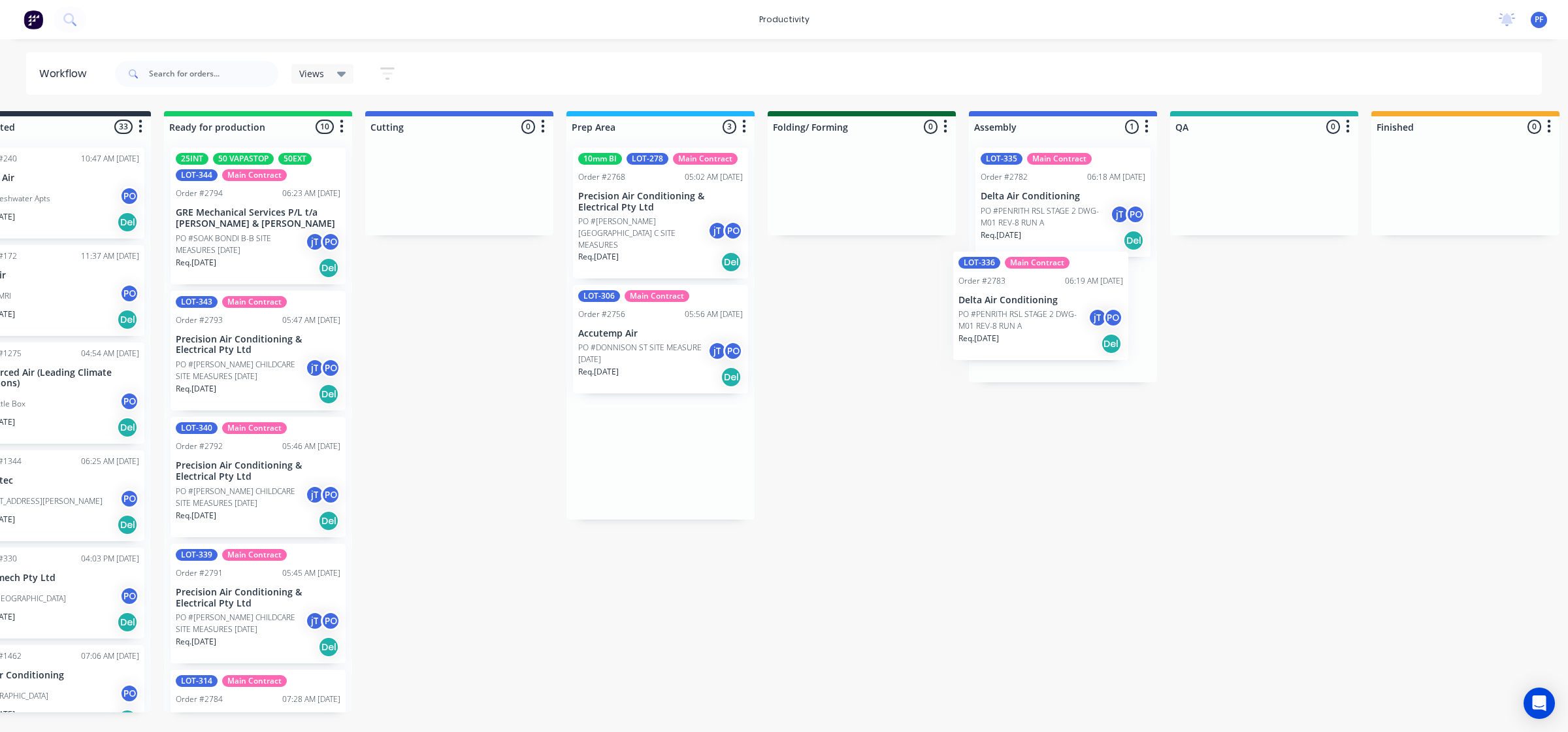
drag, startPoint x: 660, startPoint y: 430, endPoint x: 1044, endPoint y: 294, distance: 407.4
click at [1044, 294] on div "Submitted 33 Order #240 10:47 AM [DATE] Retro Air PO #Freshwater Apts PO Req. […" at bounding box center [1203, 412] width 2559 height 602
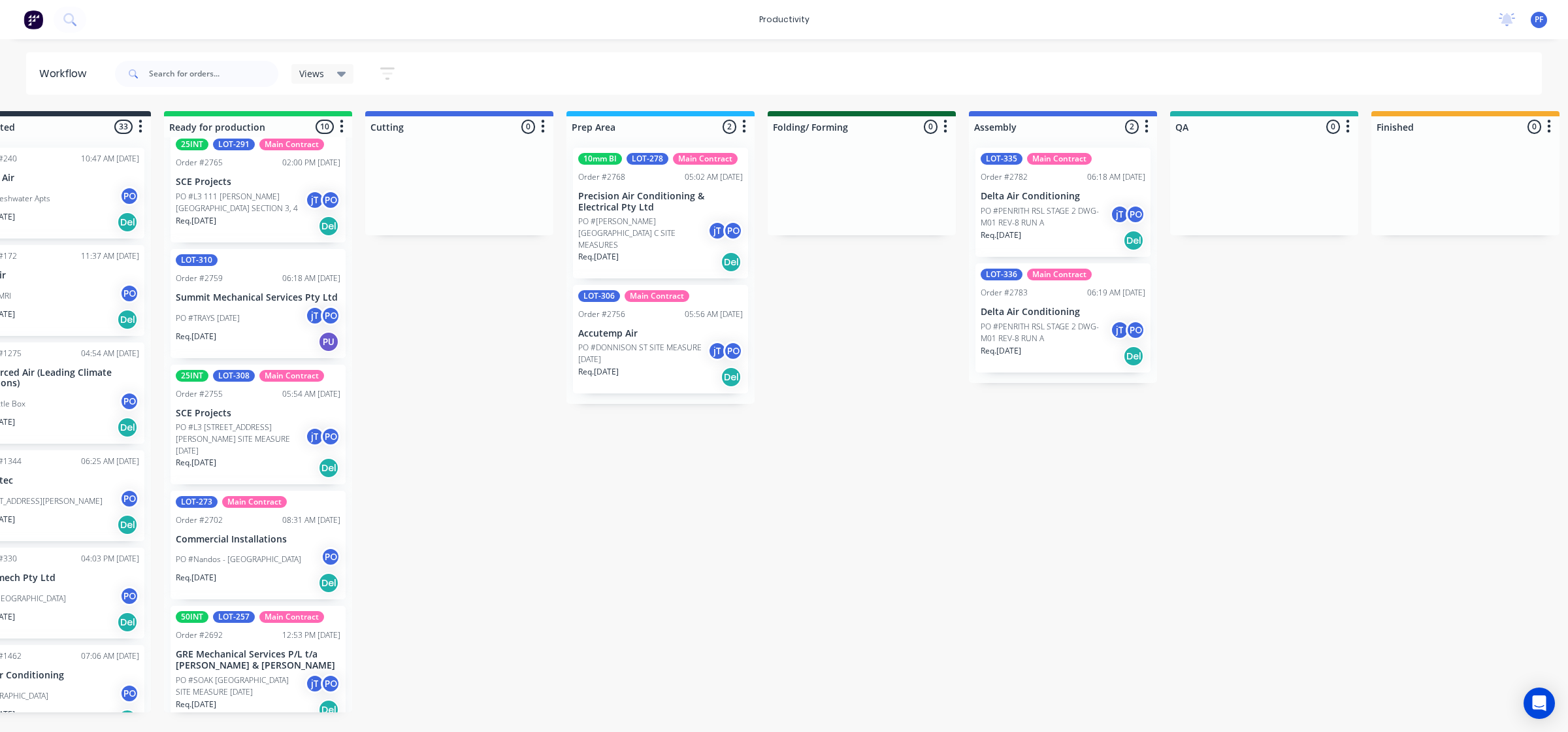
scroll to position [0, 0]
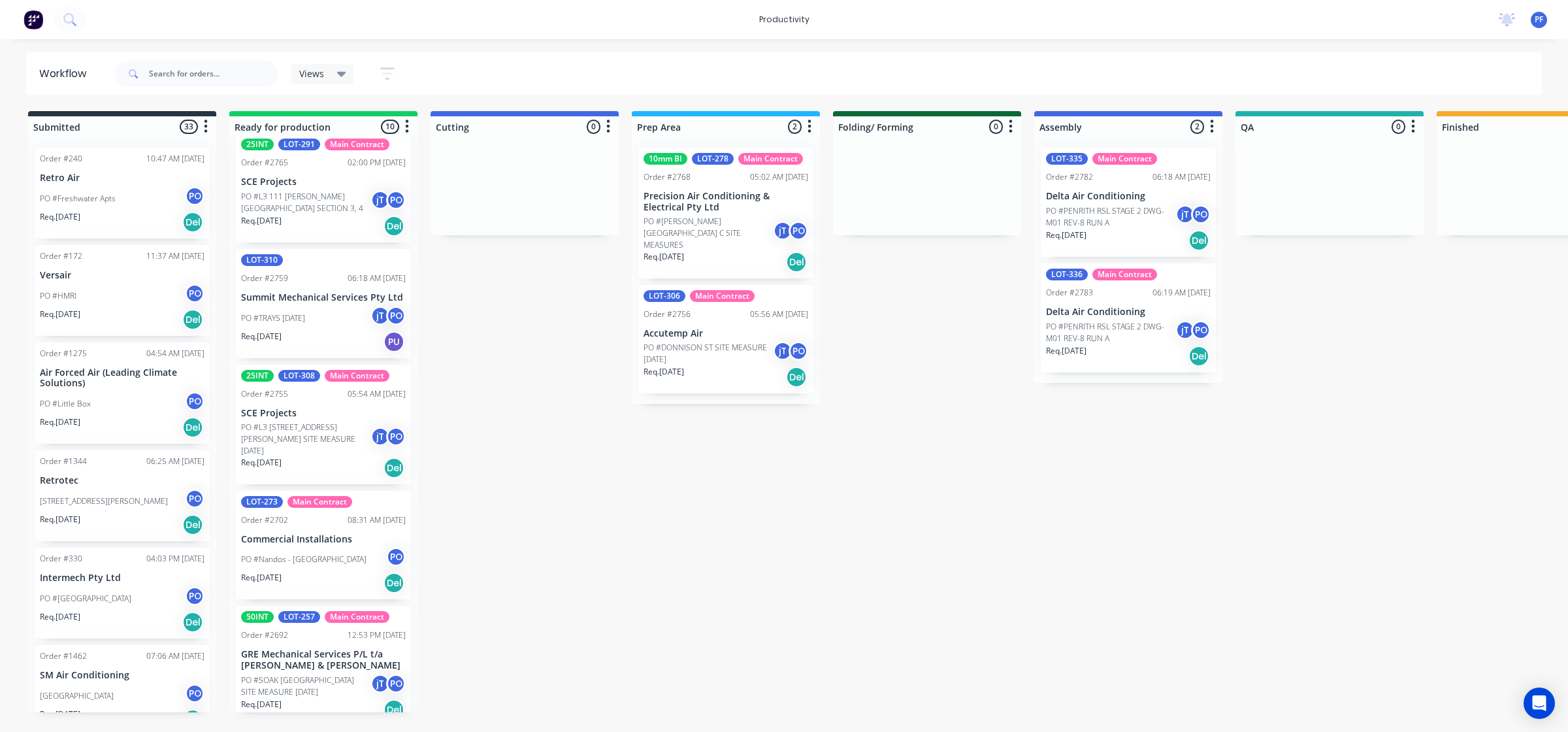
click at [166, 715] on div "Req. 11/03/25 Del" at bounding box center [122, 720] width 165 height 22
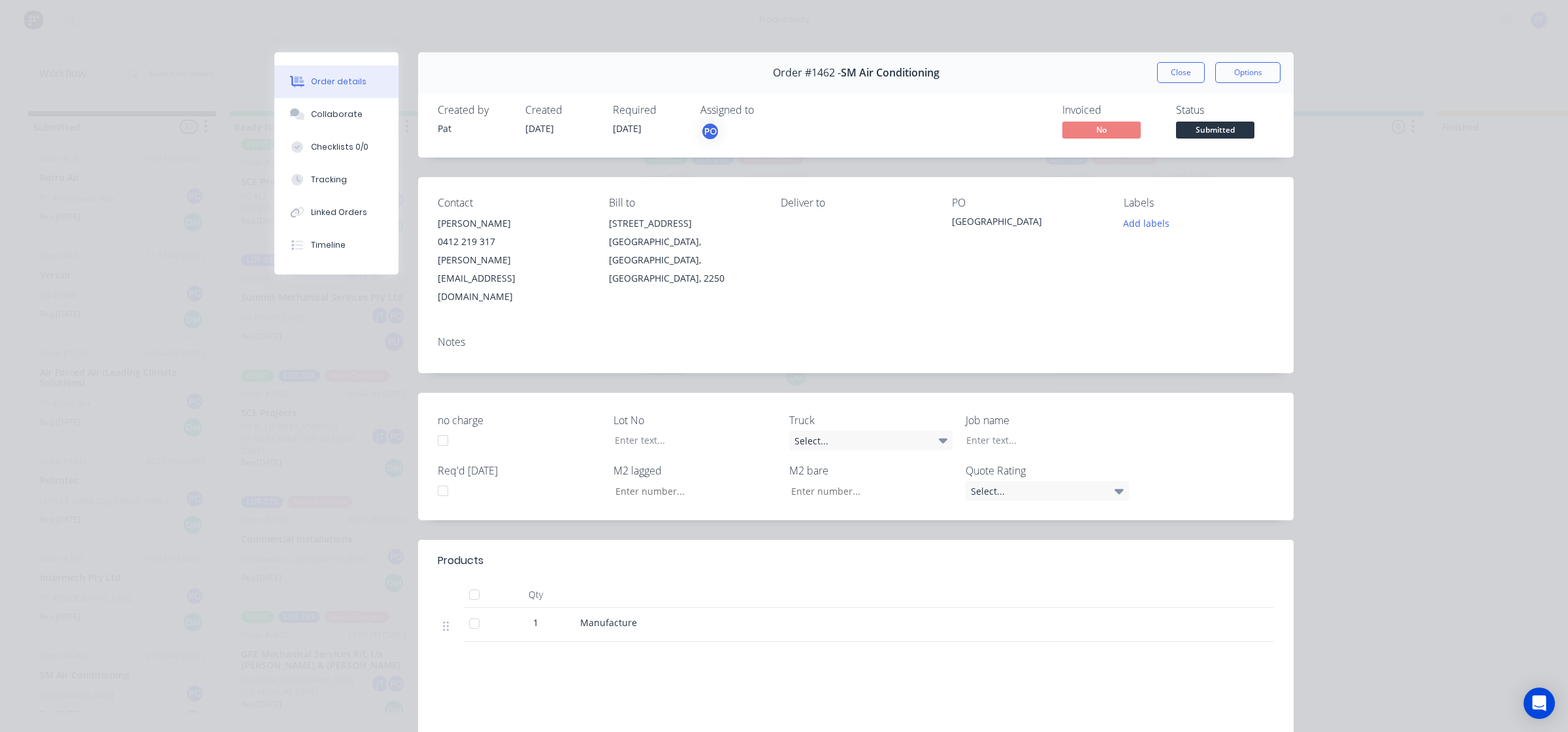
drag, startPoint x: 1172, startPoint y: 67, endPoint x: 1176, endPoint y: 89, distance: 22.4
click at [1172, 67] on button "Close" at bounding box center [1181, 72] width 48 height 21
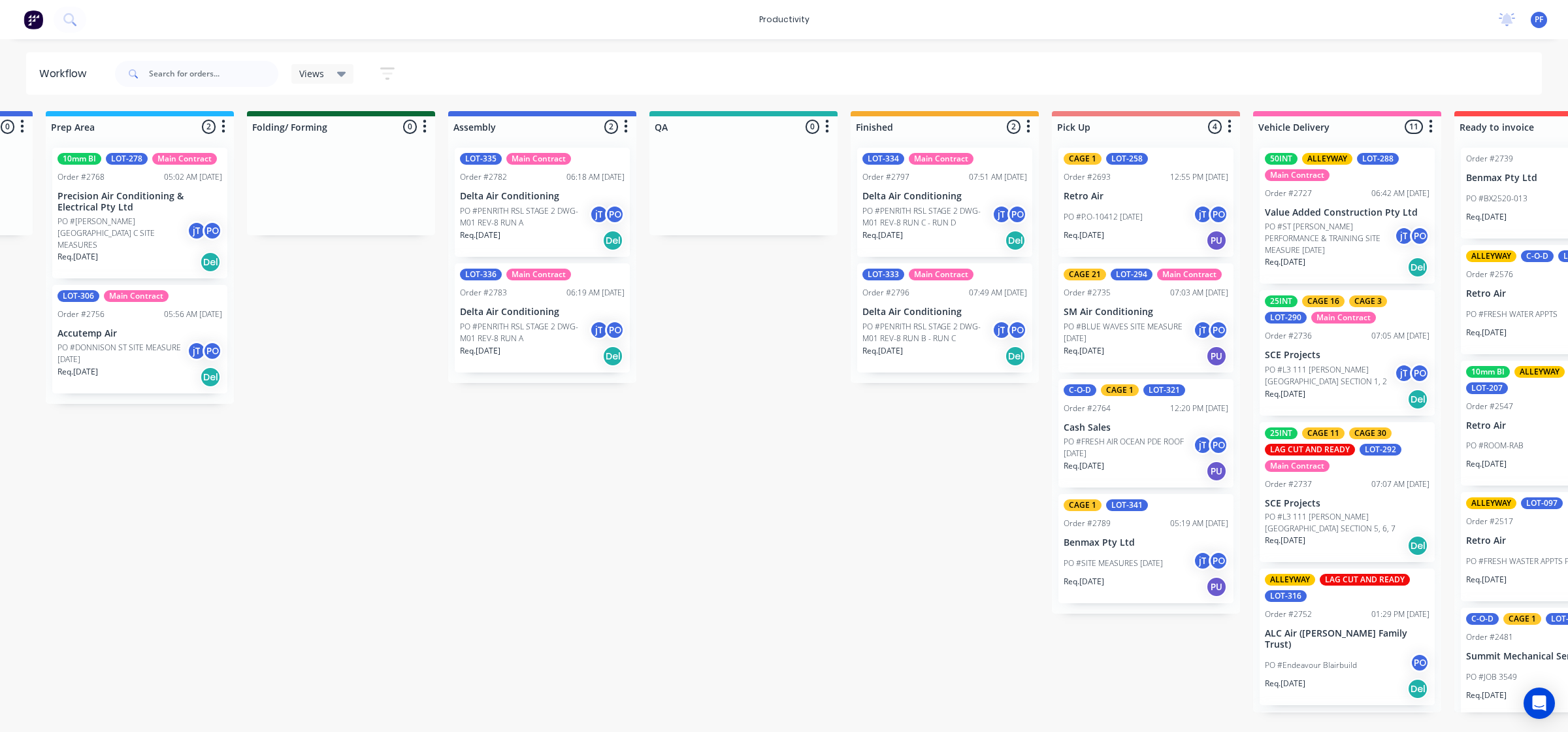
scroll to position [0, 576]
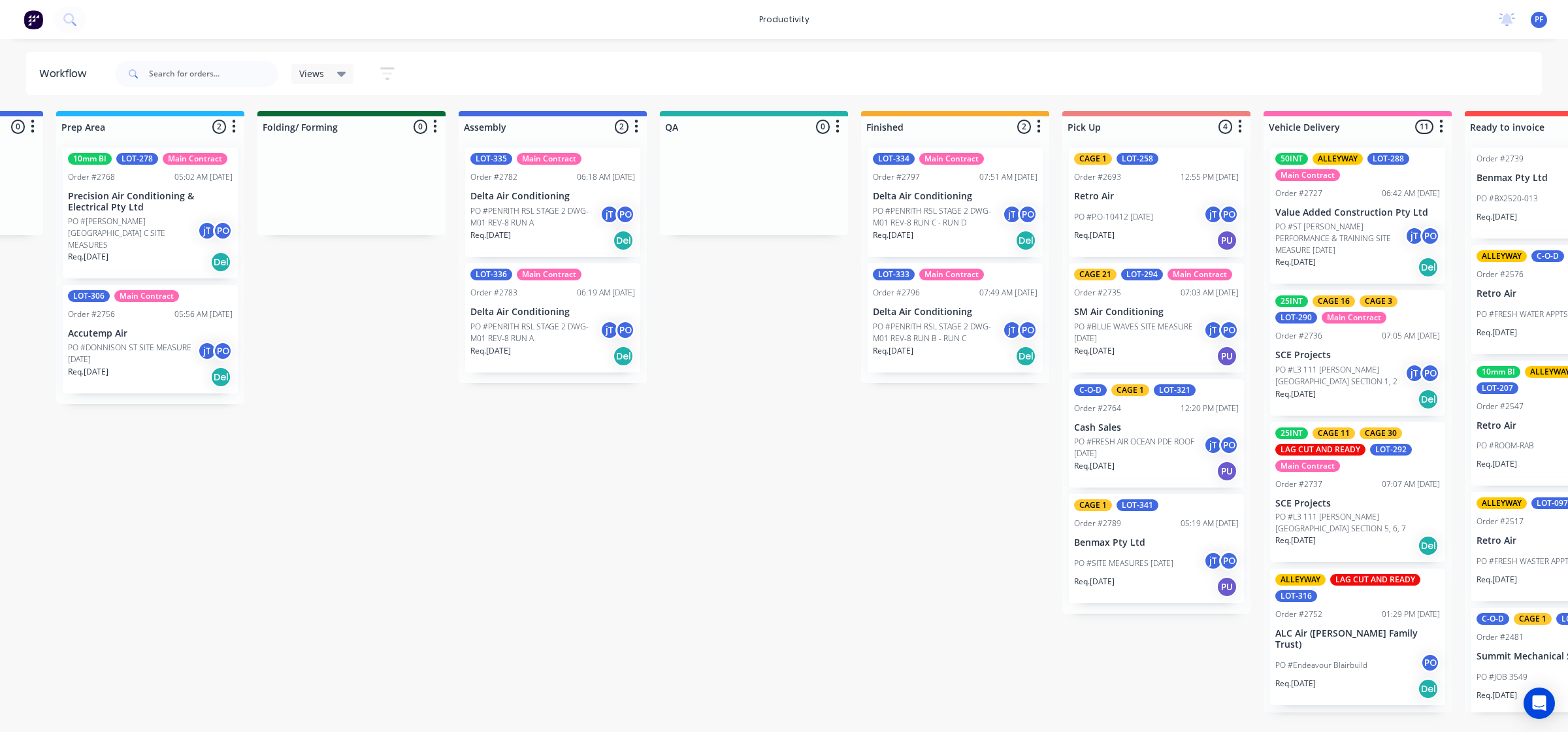
click at [942, 304] on div "LOT-333 Main Contract Order #2796 07:49 AM 08/09/25 Delta Air Conditioning PO #…" at bounding box center [956, 318] width 175 height 109
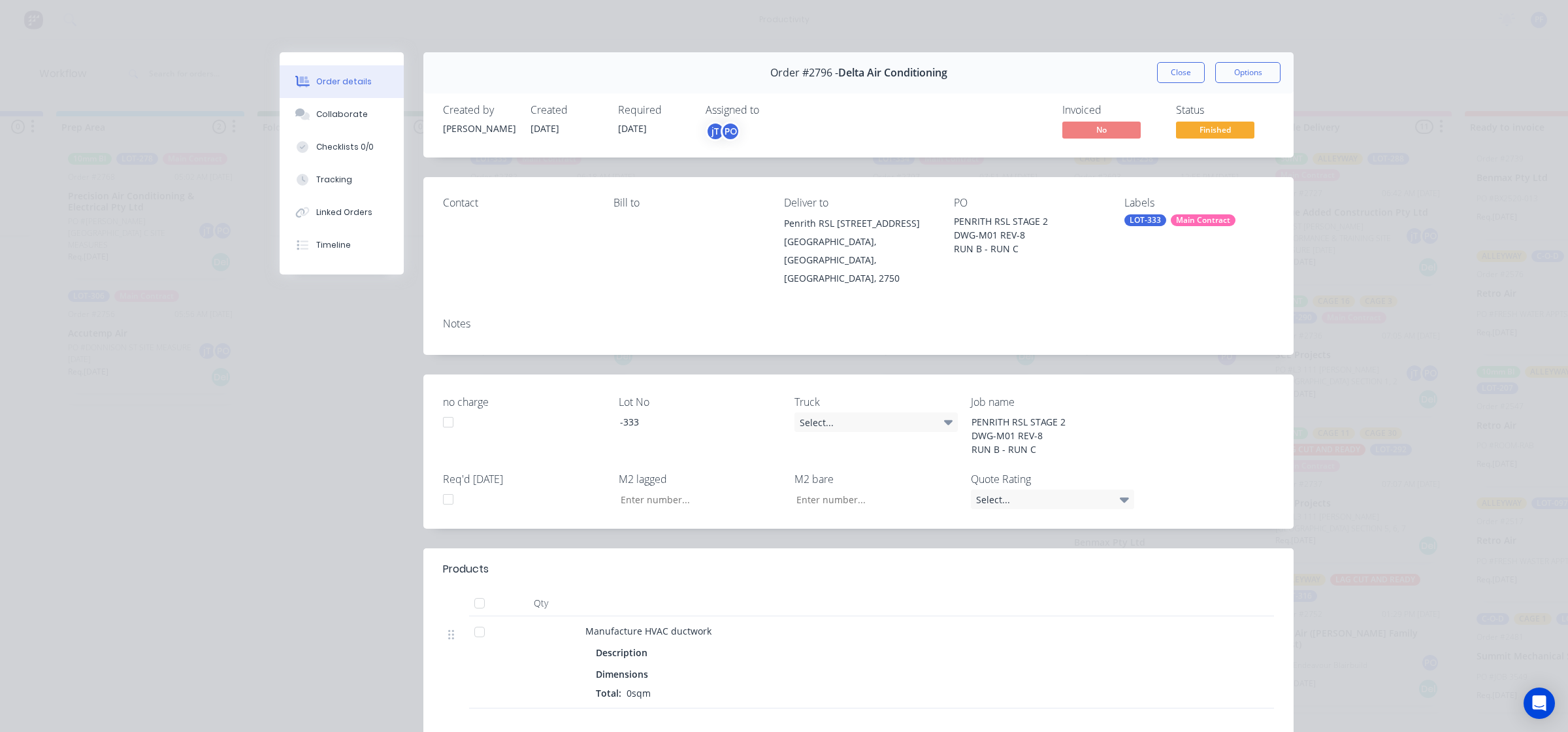
click at [1143, 218] on div "LOT-333" at bounding box center [1145, 221] width 42 height 12
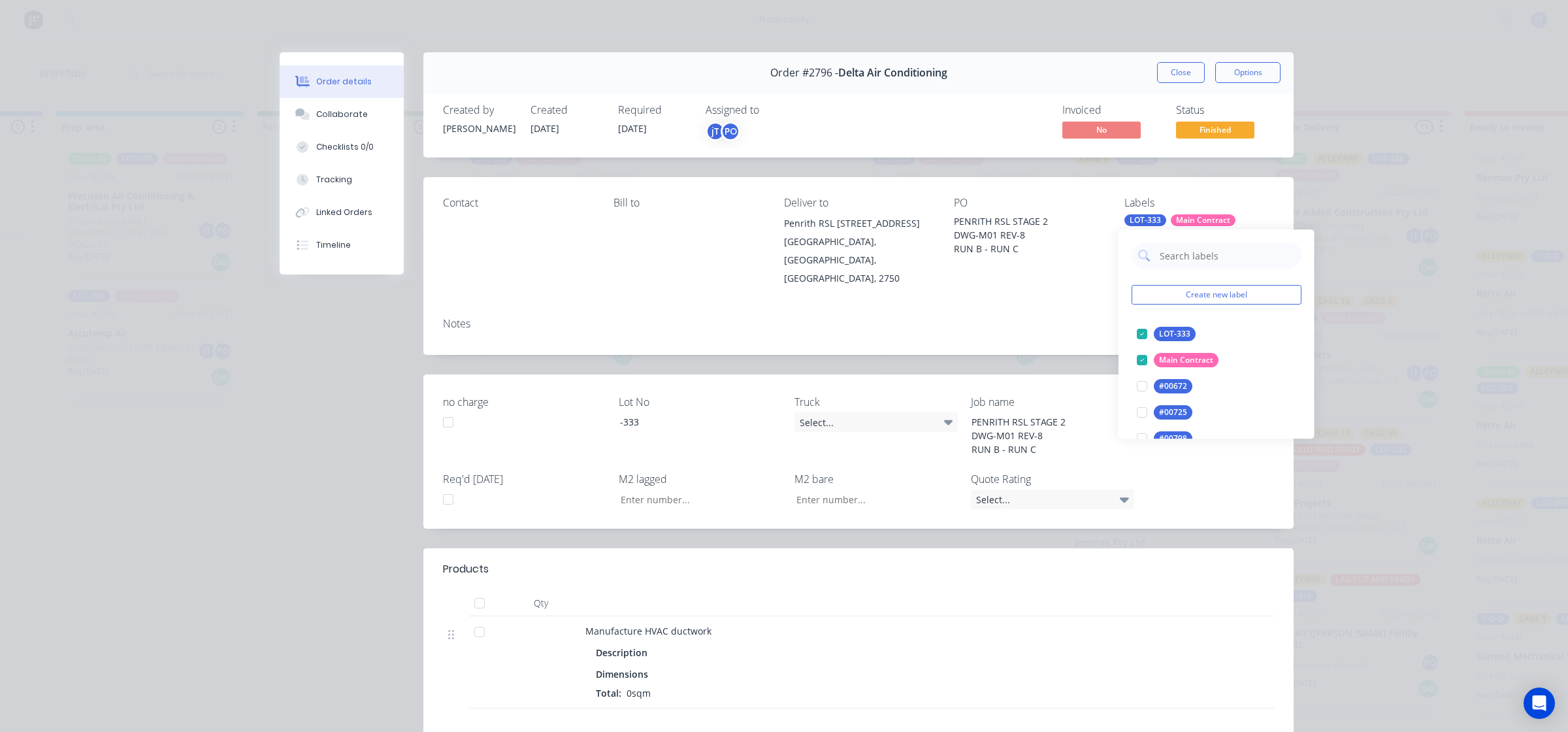
click at [1173, 250] on input "text" at bounding box center [1227, 256] width 136 height 26
click at [1145, 330] on div at bounding box center [1142, 334] width 26 height 26
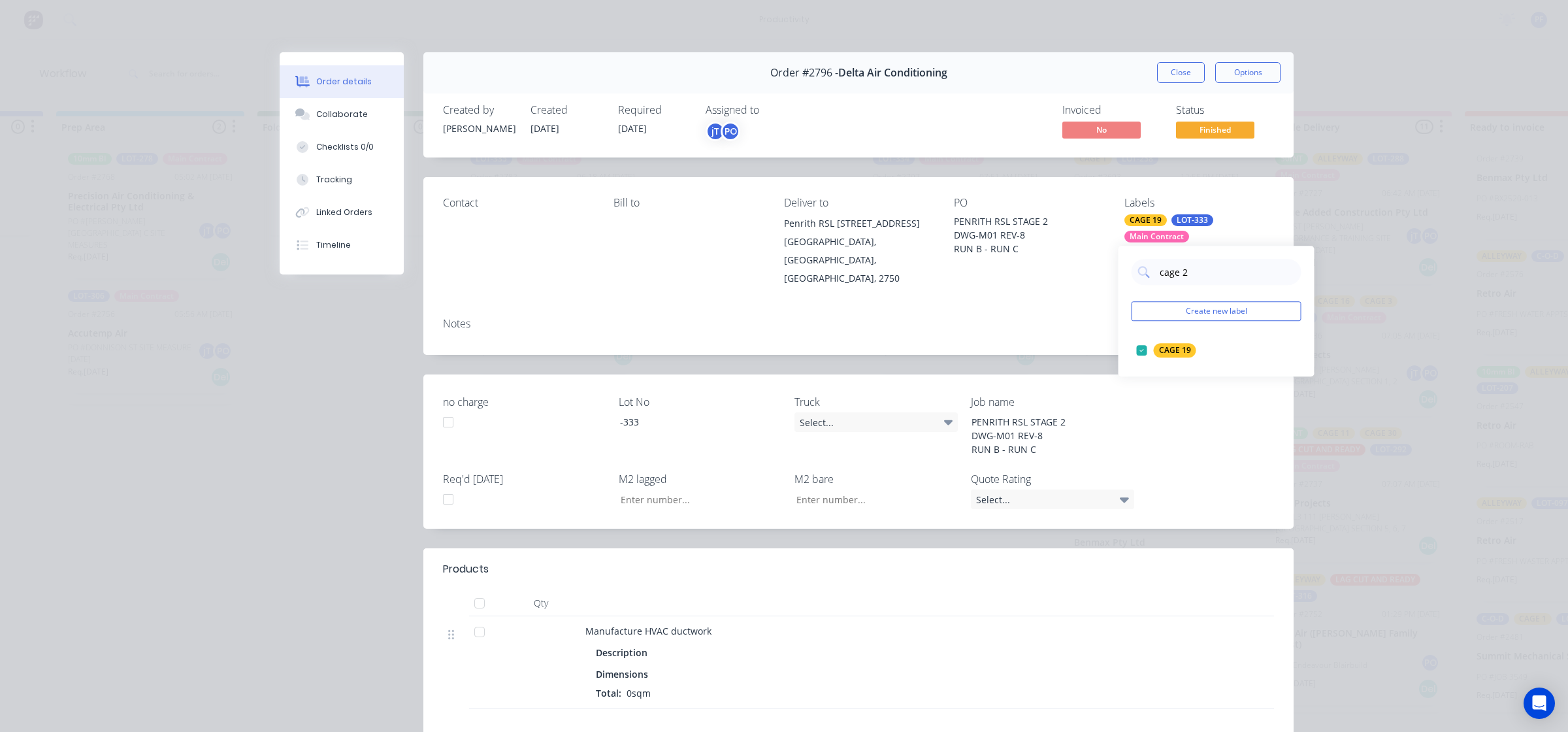
type input "cage 29"
click at [1135, 354] on div at bounding box center [1142, 350] width 26 height 26
click at [1066, 325] on div "Notes" at bounding box center [859, 331] width 871 height 48
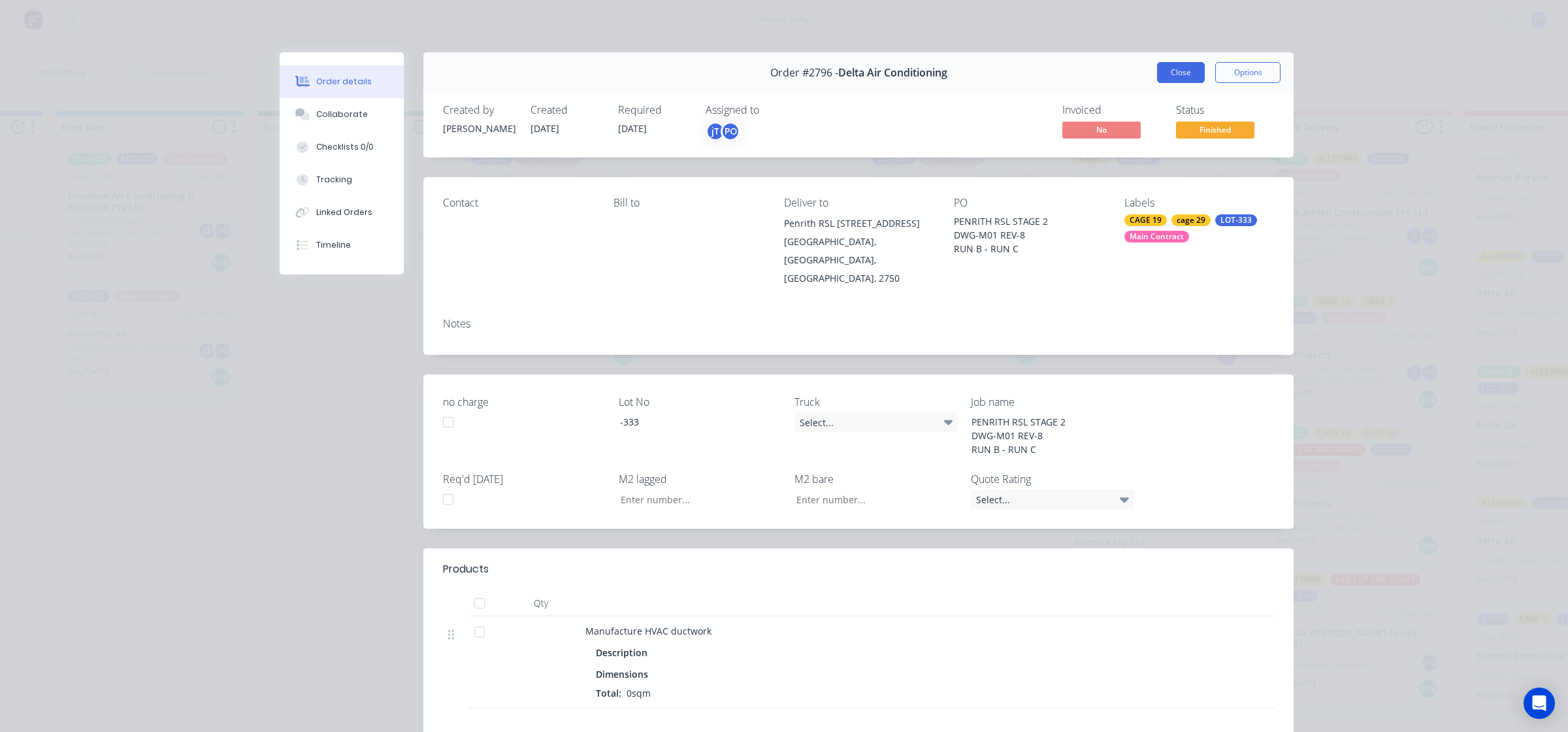
click at [1161, 66] on button "Close" at bounding box center [1181, 72] width 48 height 21
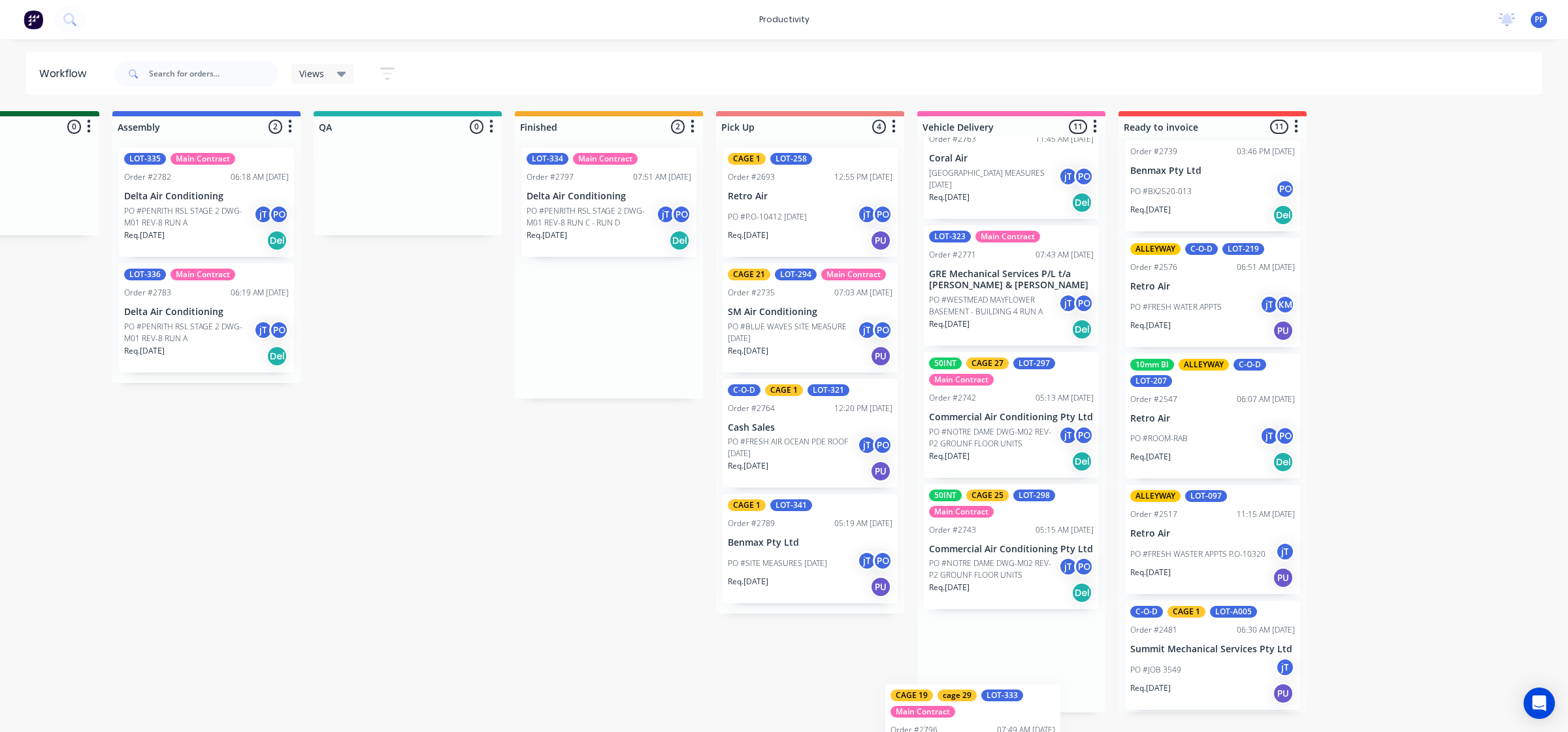
scroll to position [1014, 0]
drag, startPoint x: 953, startPoint y: 339, endPoint x: 977, endPoint y: 704, distance: 365.8
click at [977, 706] on div "Submitted 33 Order #240 10:47 AM 24/09/24 Retro Air PO #Freshwater Apts PO Req.…" at bounding box center [347, 412] width 2559 height 602
click at [629, 233] on div "Req. 08/09/25 Del" at bounding box center [609, 240] width 165 height 22
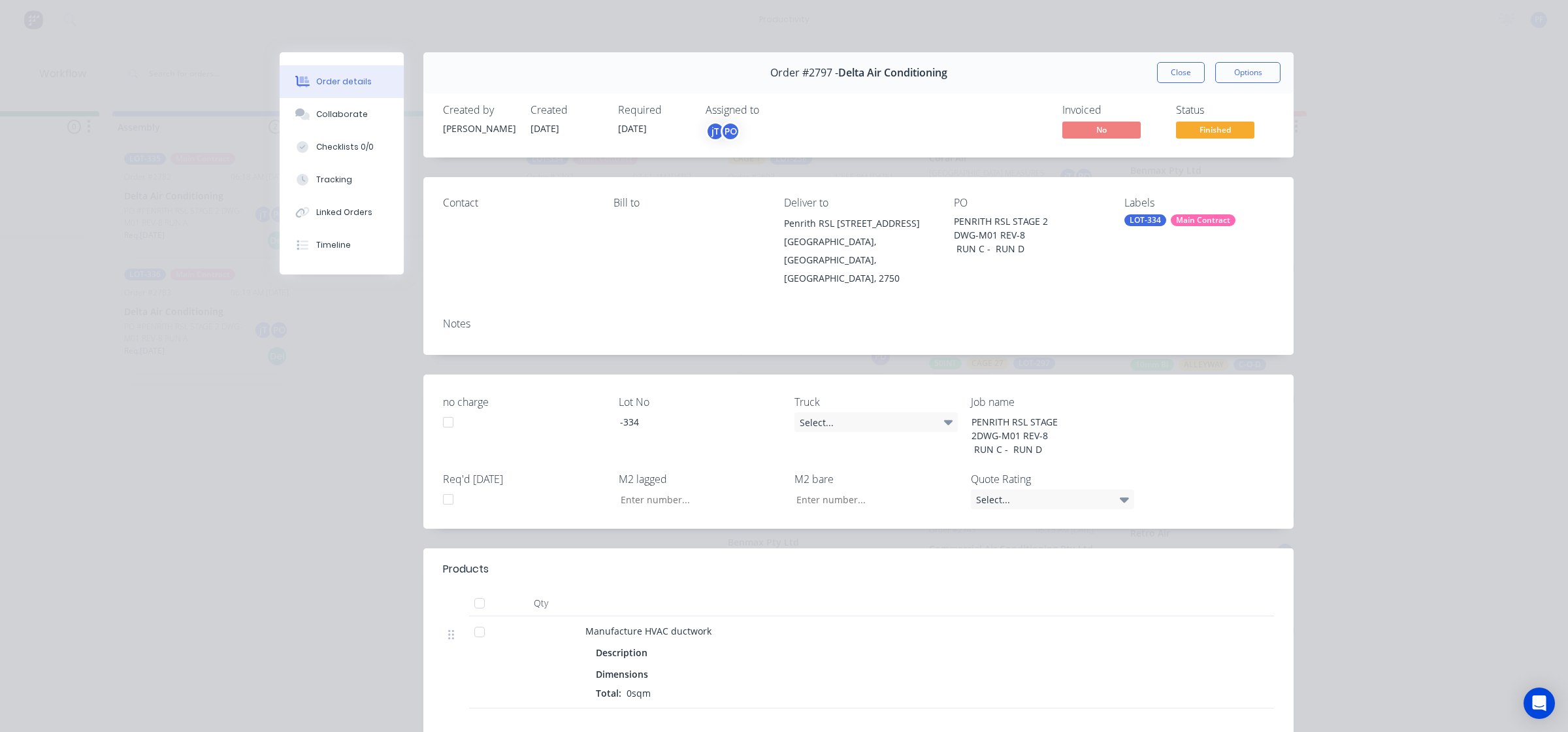
drag, startPoint x: 1140, startPoint y: 215, endPoint x: 1151, endPoint y: 224, distance: 14.2
click at [1143, 215] on div "LOT-334" at bounding box center [1145, 221] width 42 height 12
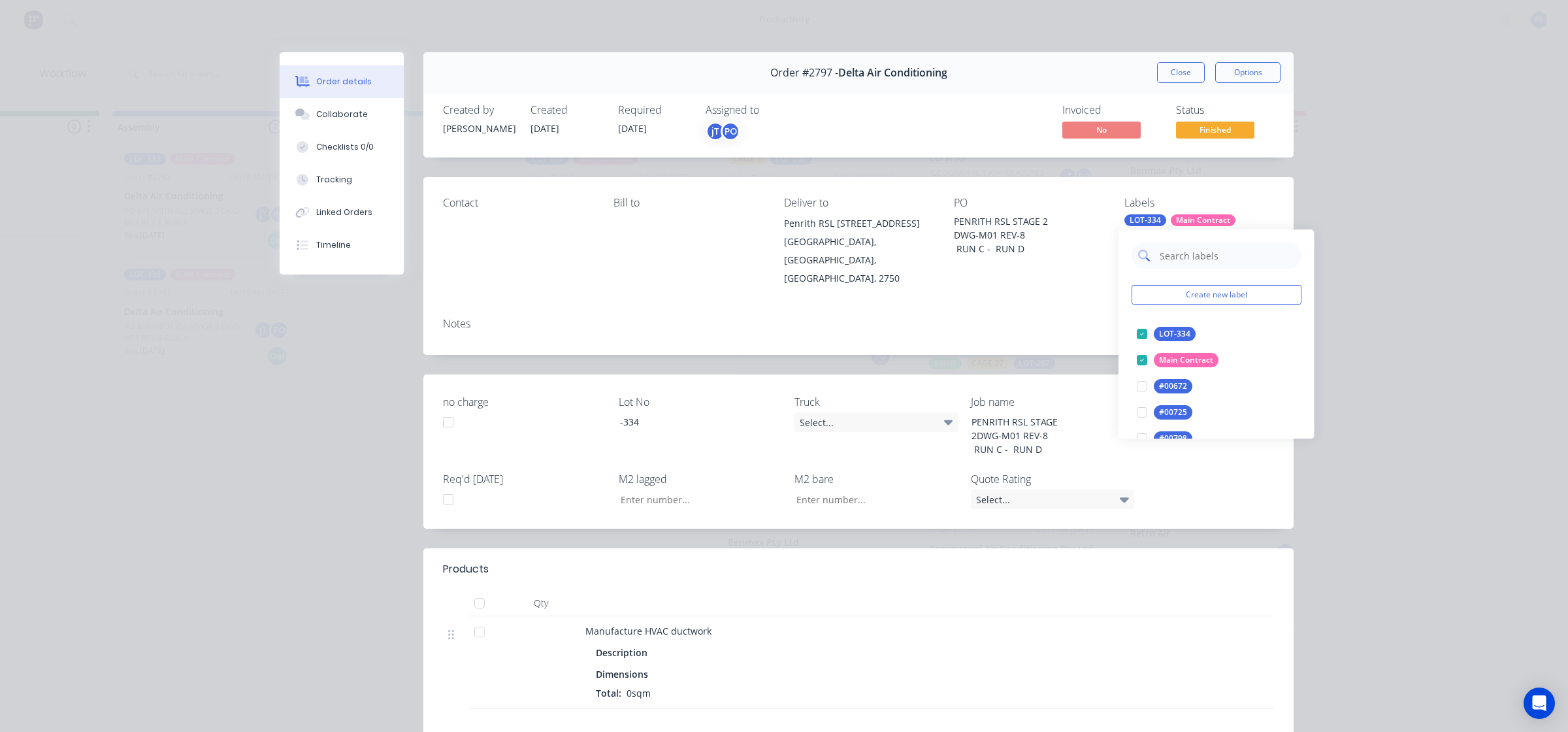
click at [1203, 257] on input "text" at bounding box center [1227, 256] width 136 height 26
type input "cage 29"
click at [1134, 334] on div at bounding box center [1142, 334] width 26 height 26
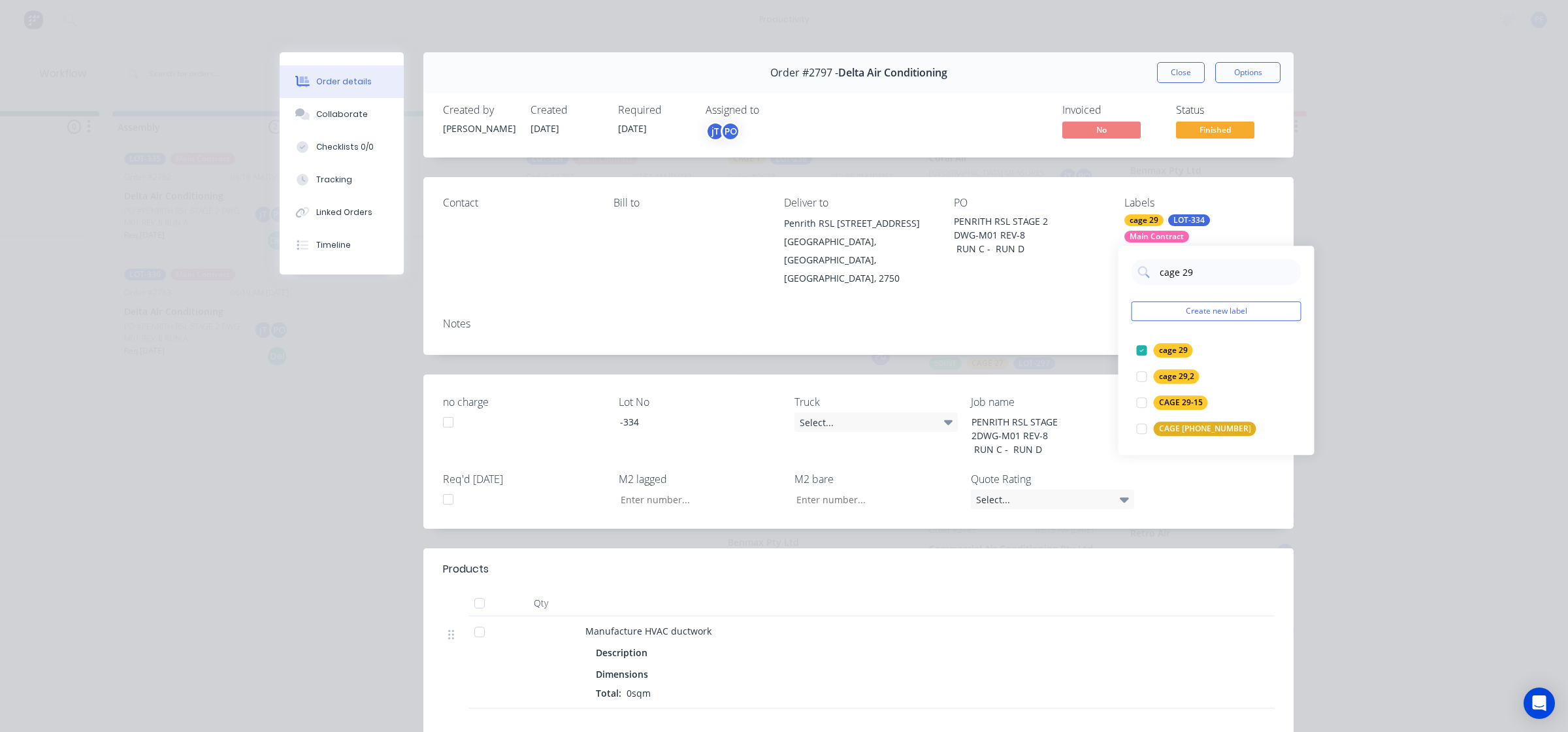
click at [1089, 324] on div "Notes" at bounding box center [859, 331] width 871 height 48
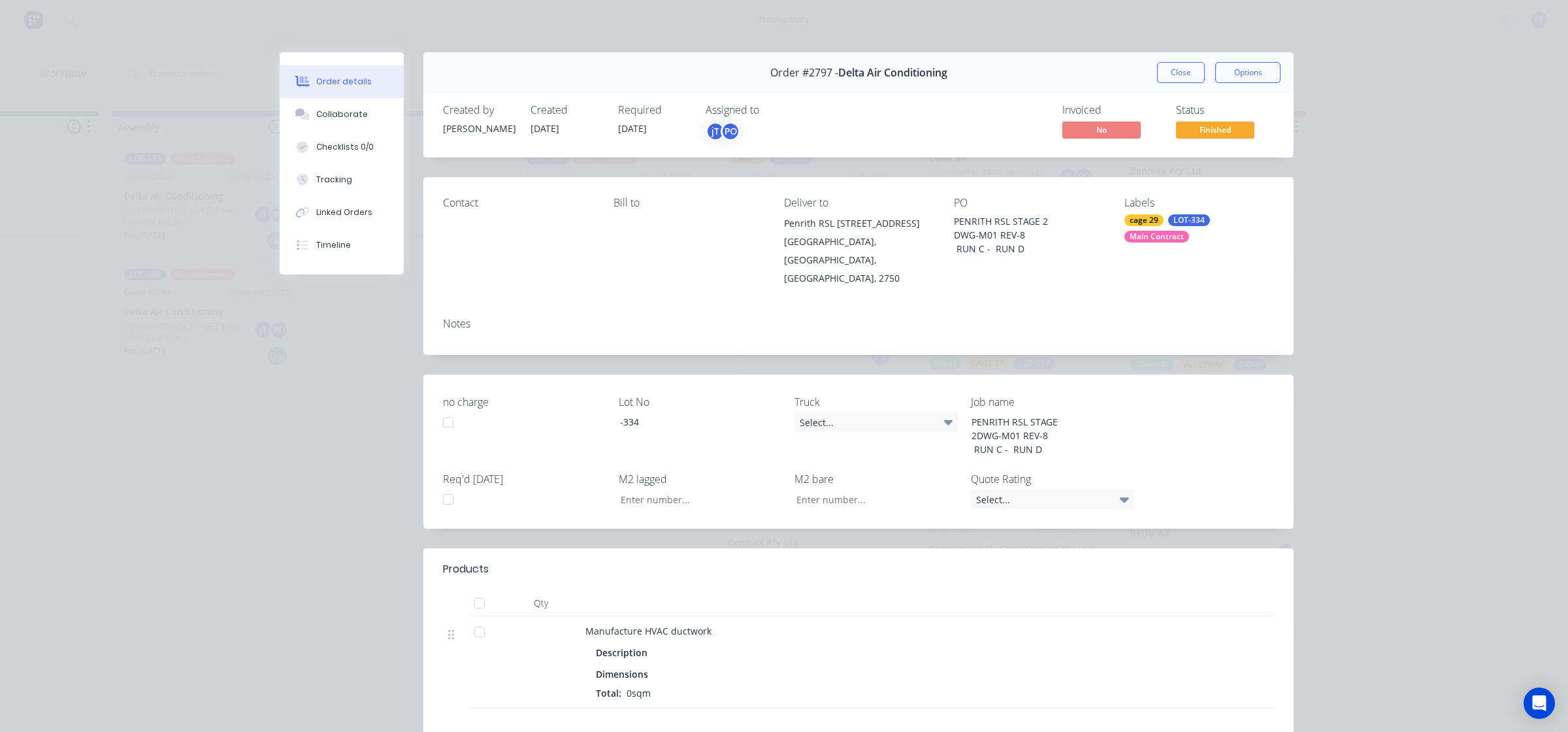
click at [1181, 59] on div "Order #2797 - Delta Air Conditioning Close Options" at bounding box center [859, 73] width 871 height 41
click at [1175, 67] on button "Close" at bounding box center [1181, 72] width 48 height 21
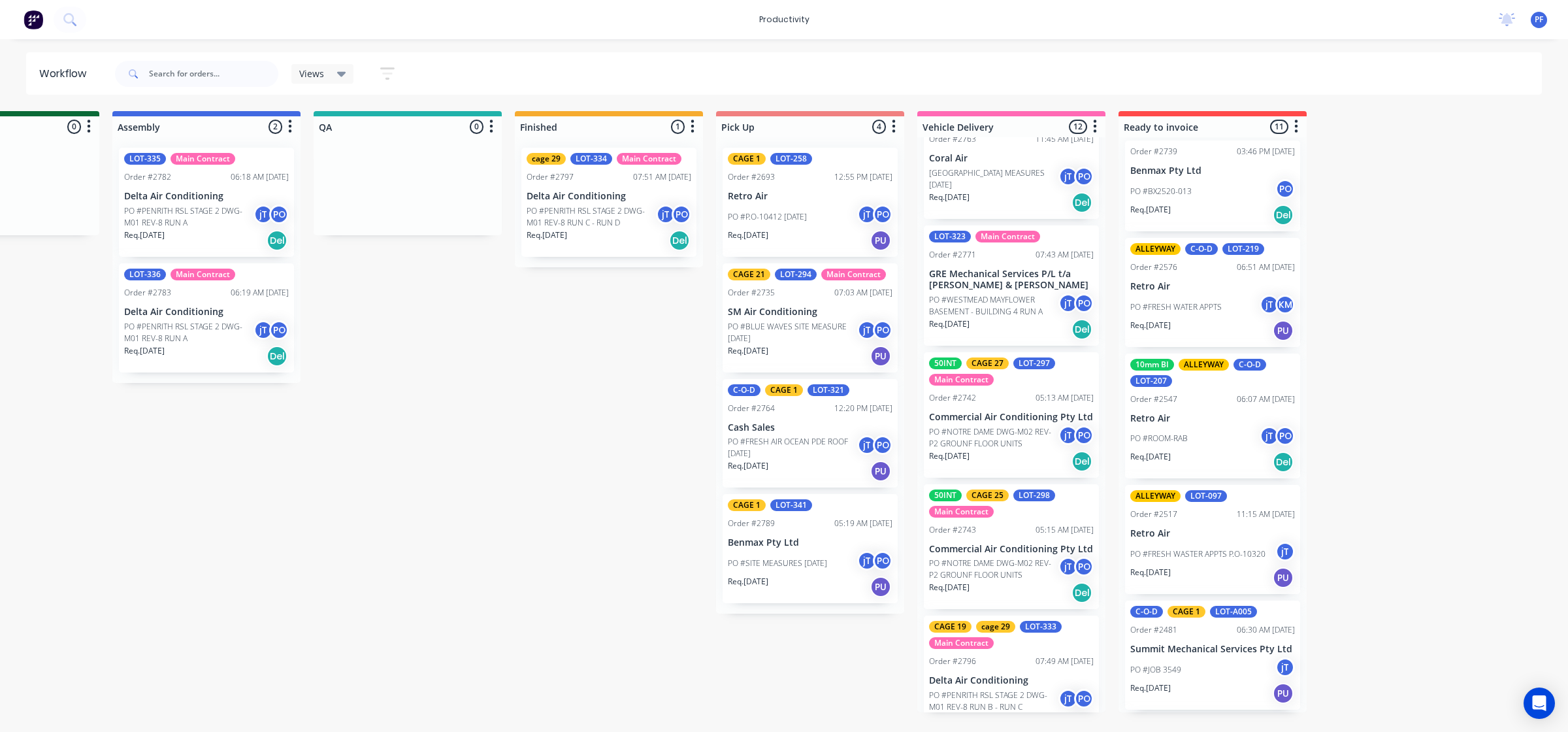
click at [572, 163] on div "cage 29 LOT-334 Main Contract" at bounding box center [609, 159] width 165 height 12
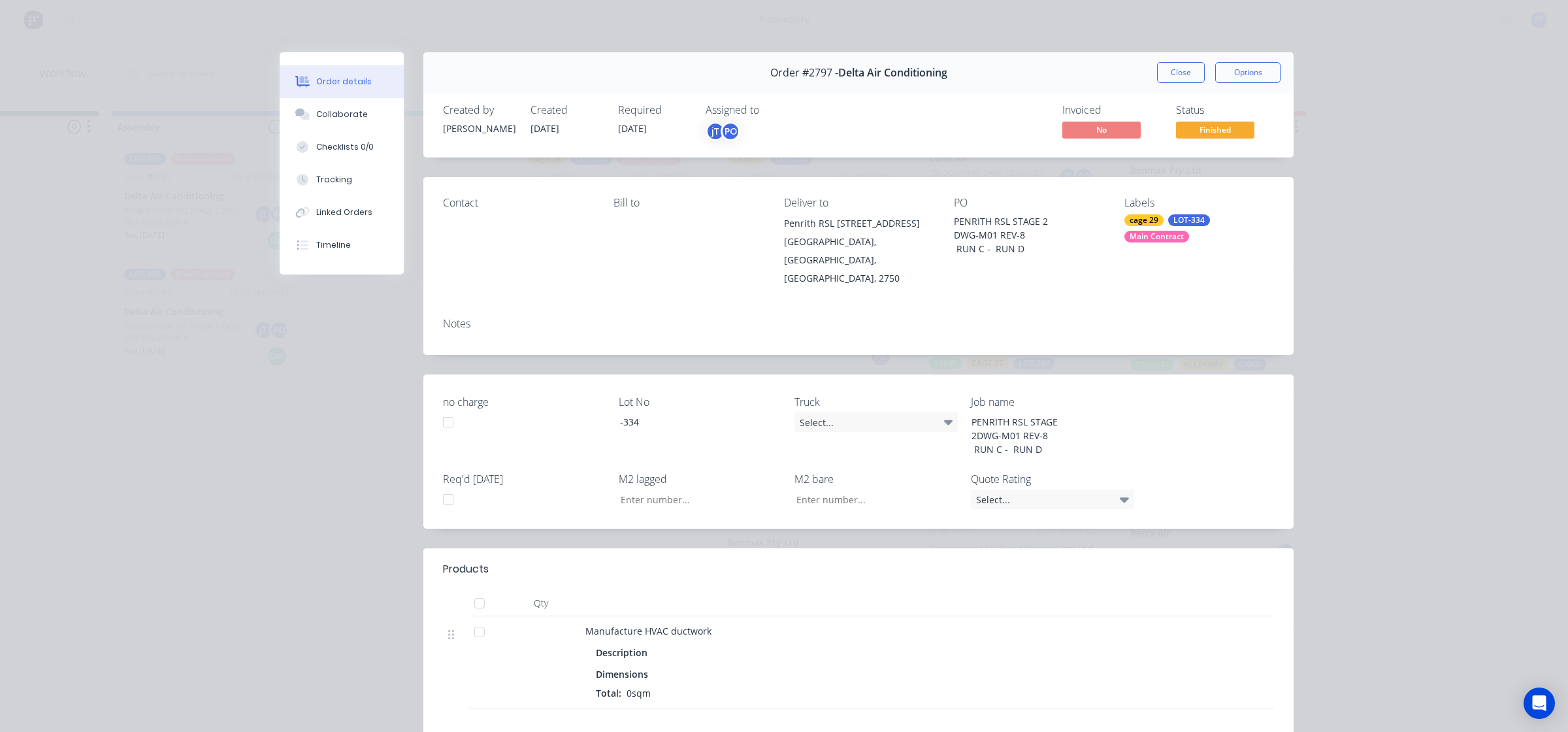
click at [1157, 214] on div "Labels cage 29 LOT-334 Main Contract" at bounding box center [1199, 242] width 149 height 91
click at [1148, 218] on div "cage 29" at bounding box center [1144, 221] width 39 height 12
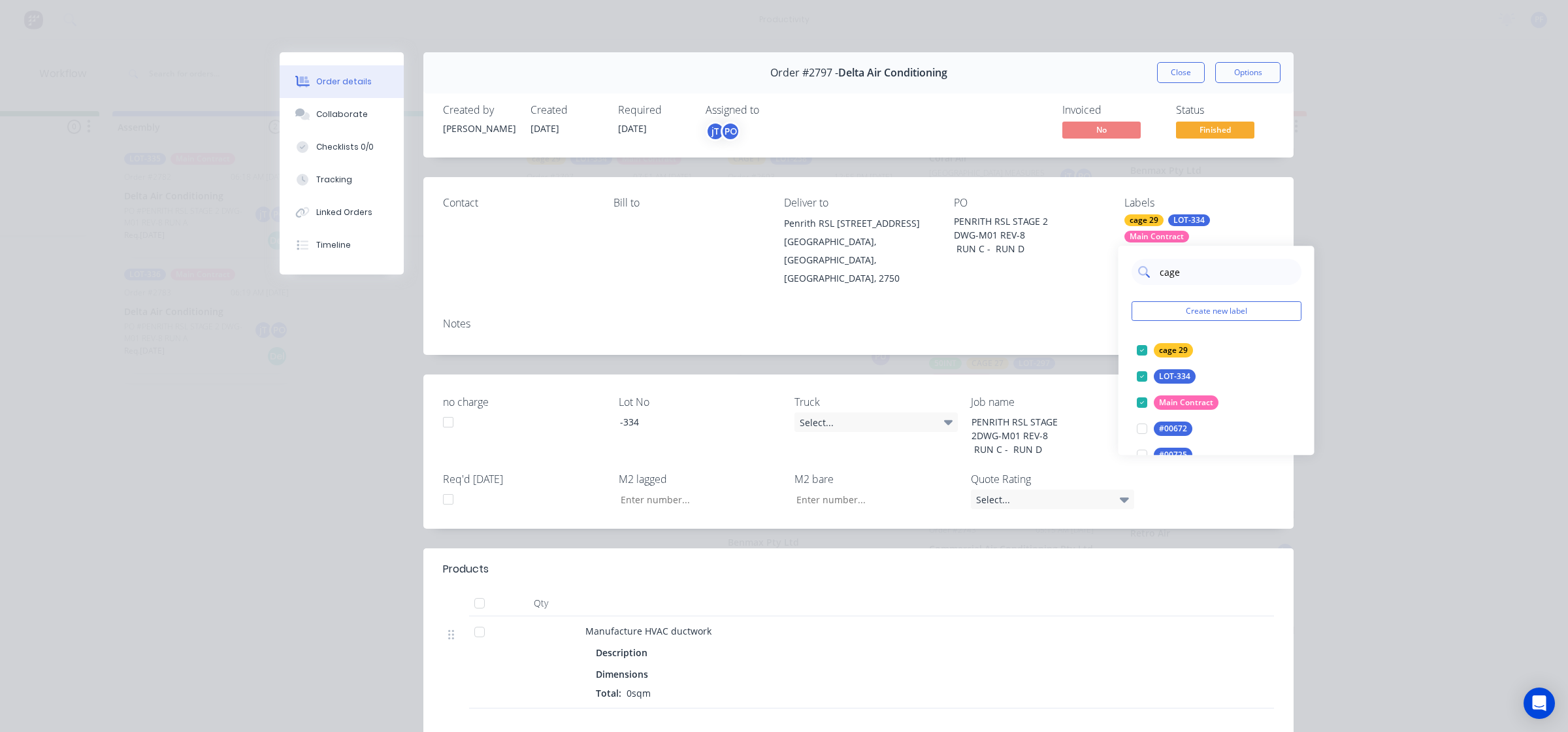
type input "cage 2"
drag, startPoint x: 1137, startPoint y: 372, endPoint x: 1113, endPoint y: 354, distance: 30.0
click at [1137, 372] on div at bounding box center [1142, 377] width 26 height 26
click at [1067, 324] on div "Notes" at bounding box center [859, 331] width 871 height 48
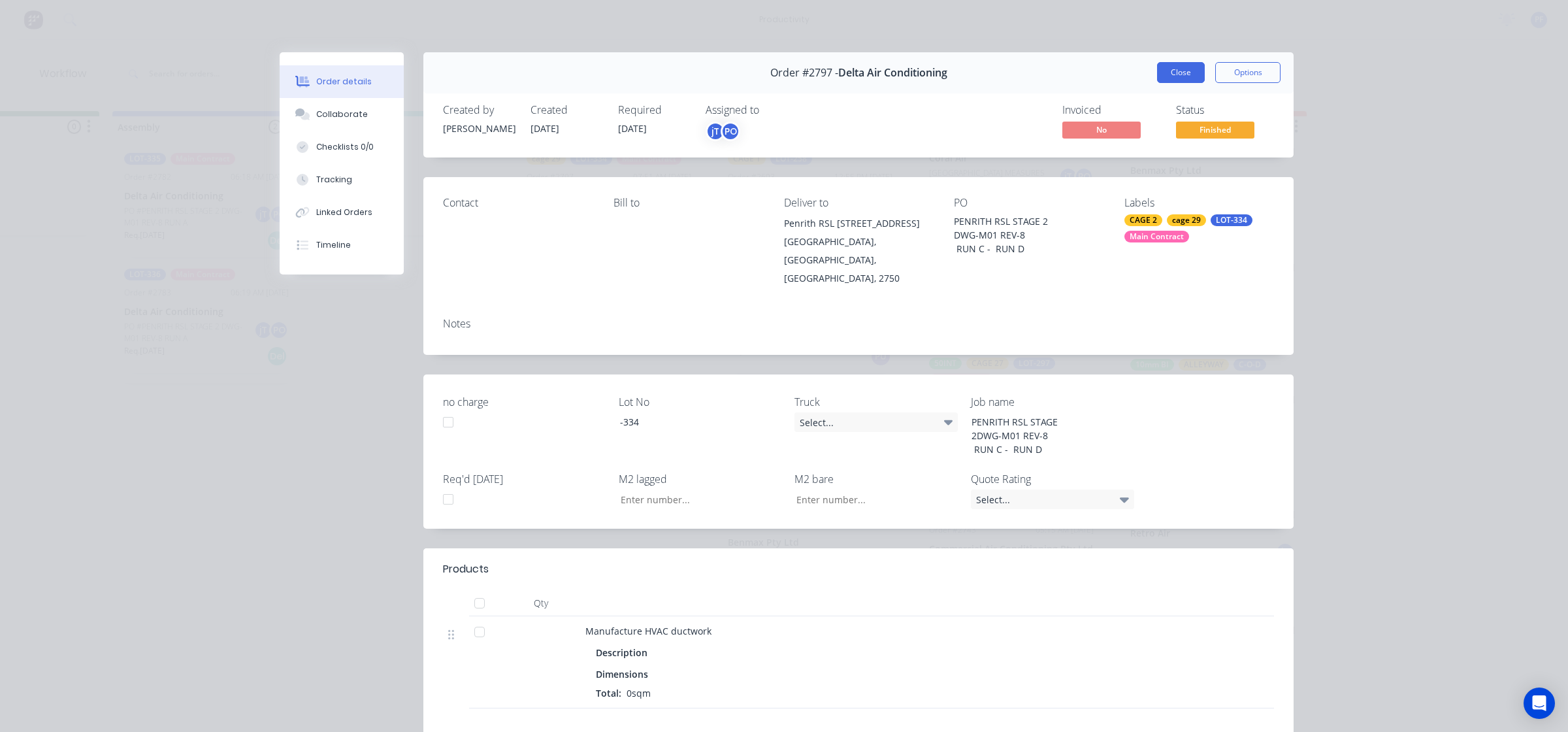
click at [1175, 70] on button "Close" at bounding box center [1181, 72] width 48 height 21
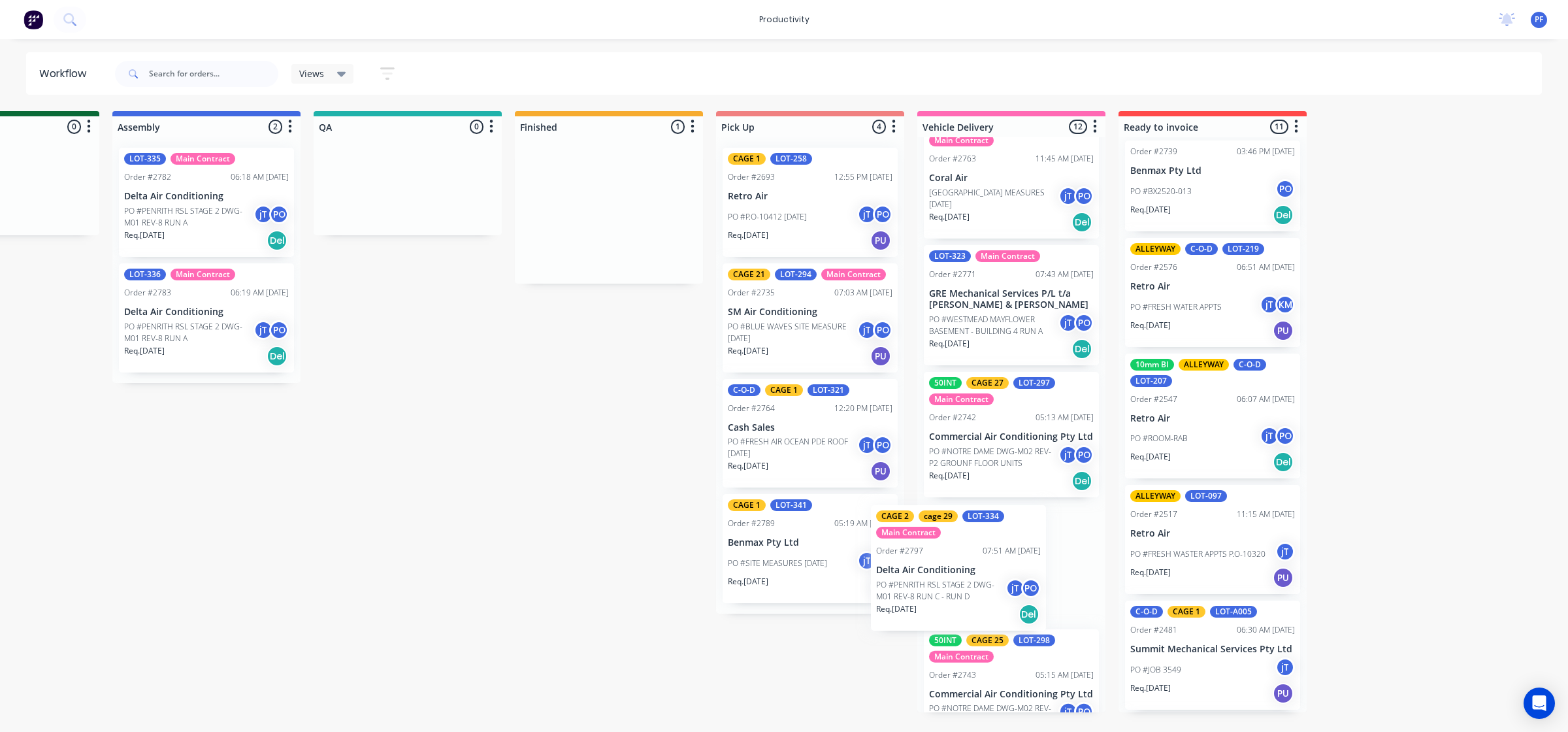
scroll to position [1151, 0]
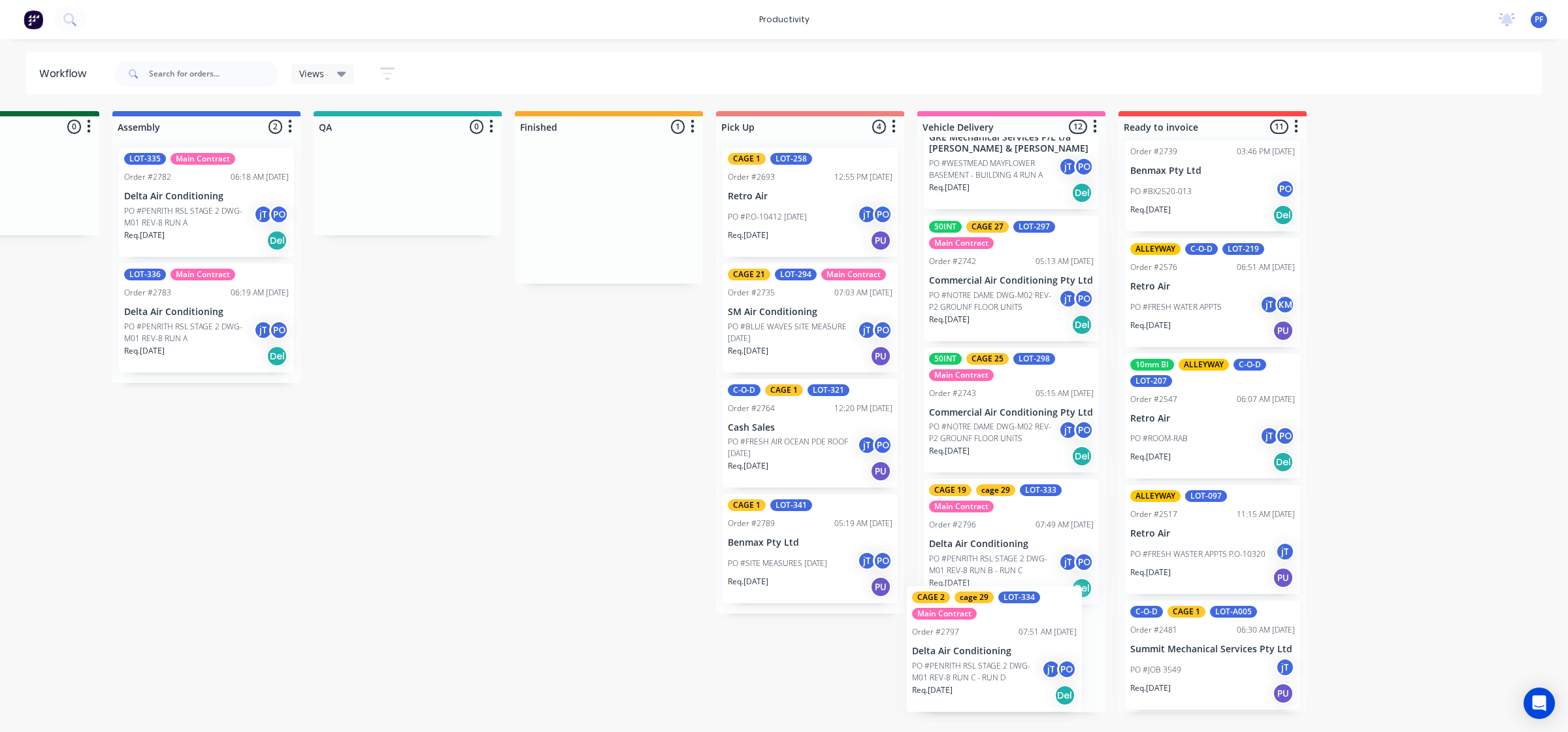
drag, startPoint x: 629, startPoint y: 229, endPoint x: 1008, endPoint y: 661, distance: 574.7
click at [1008, 661] on div "Submitted 33 Order #240 10:47 AM 24/09/24 Retro Air PO #Freshwater Apts PO Req.…" at bounding box center [347, 412] width 2559 height 602
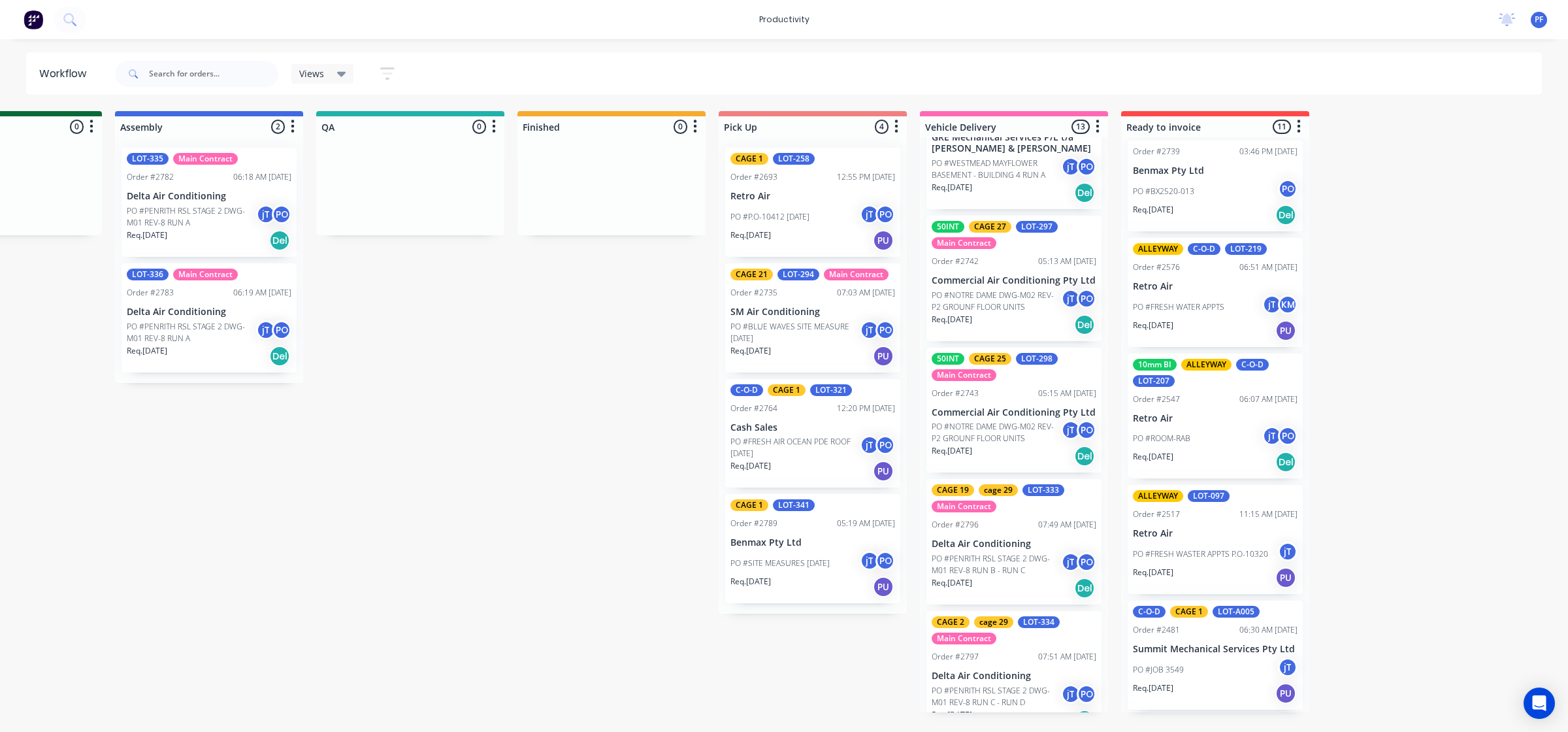
scroll to position [0, 916]
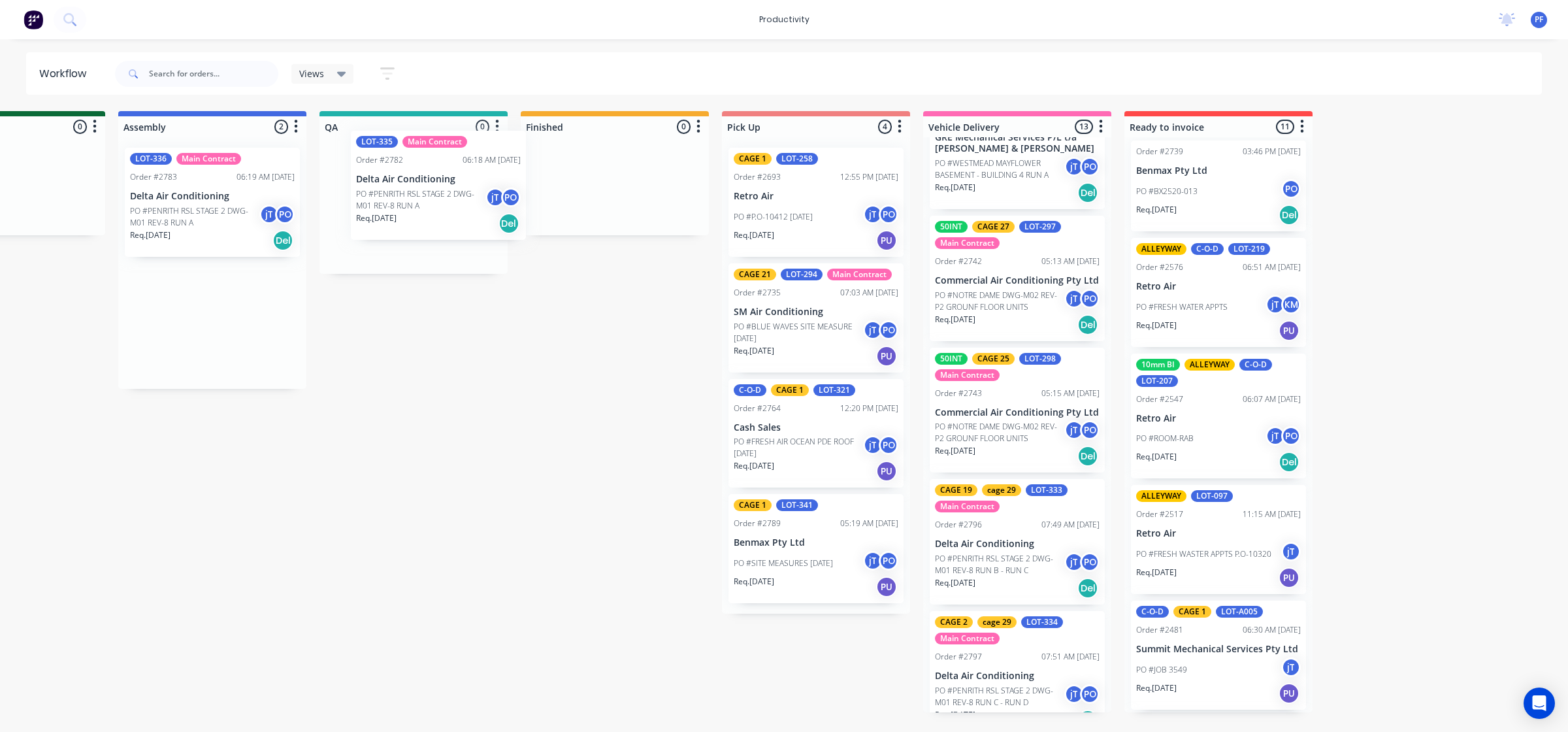
drag, startPoint x: 160, startPoint y: 195, endPoint x: 394, endPoint y: 174, distance: 234.9
click at [395, 175] on div "Submitted 33 Order #240 10:47 AM 24/09/24 Retro Air PO #Freshwater Apts PO Req.…" at bounding box center [353, 412] width 2559 height 602
